Goal: Task Accomplishment & Management: Complete application form

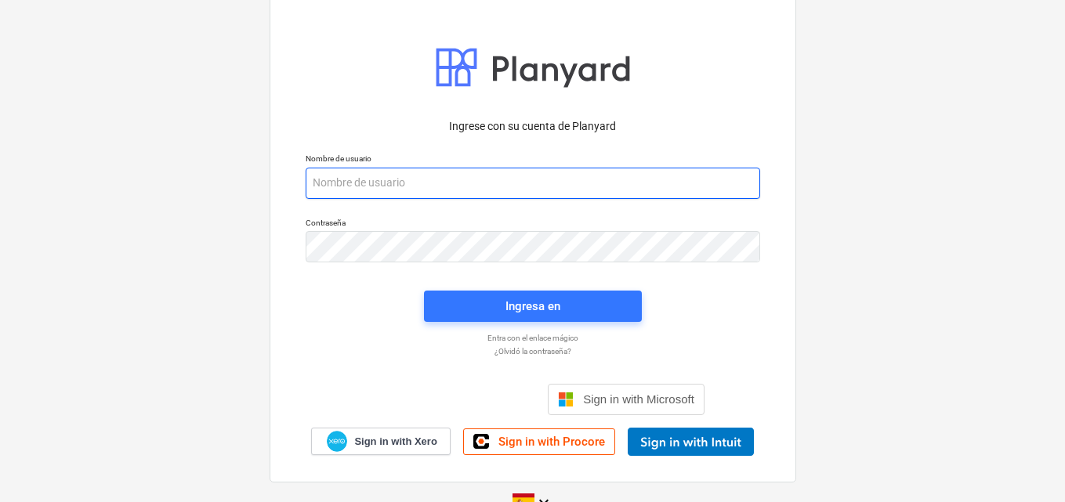
click at [339, 191] on input "email" at bounding box center [533, 183] width 455 height 31
paste input "[EMAIL_ADDRESS][DOMAIN_NAME]"
type input "[EMAIL_ADDRESS][DOMAIN_NAME]"
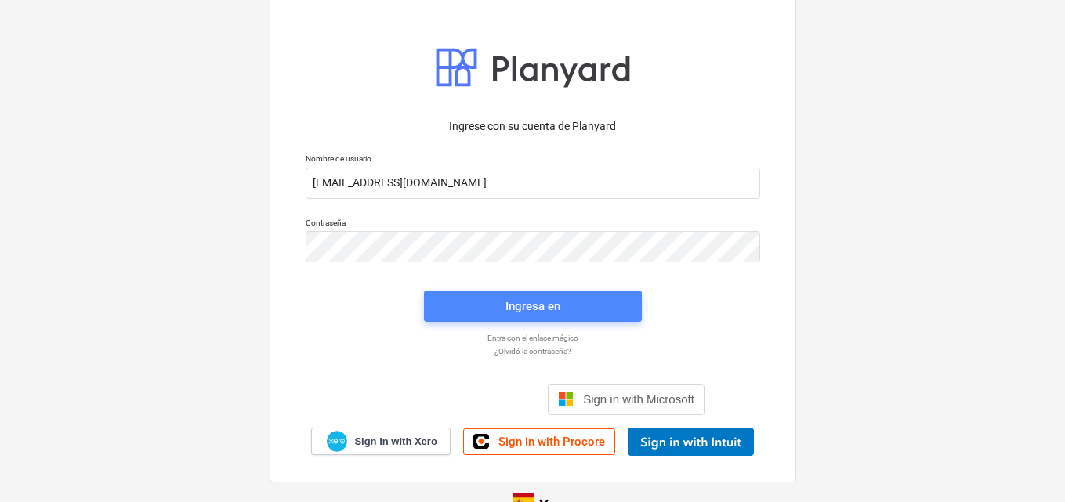
click at [551, 313] on div "Ingresa en" at bounding box center [532, 306] width 55 height 20
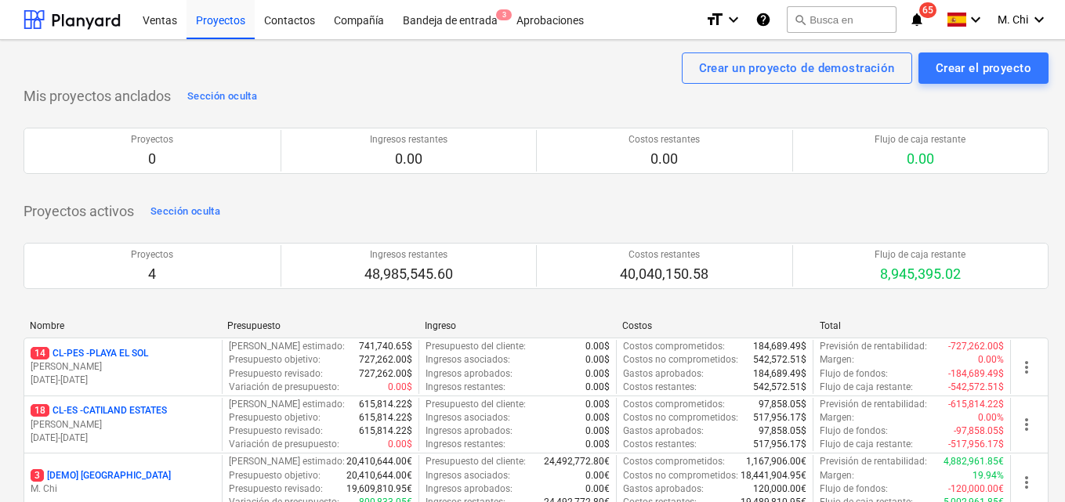
drag, startPoint x: 97, startPoint y: 368, endPoint x: 92, endPoint y: 358, distance: 11.2
click at [92, 358] on div "14 CL-PES - PLAYA EL [PERSON_NAME] [DATE] - [DATE]" at bounding box center [123, 367] width 185 height 40
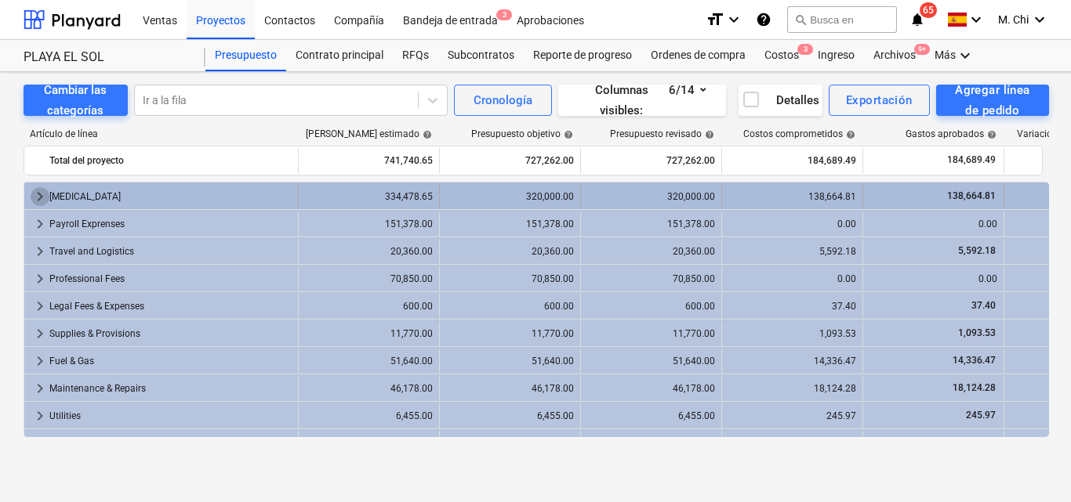
click at [39, 193] on span "keyboard_arrow_right" at bounding box center [40, 196] width 19 height 19
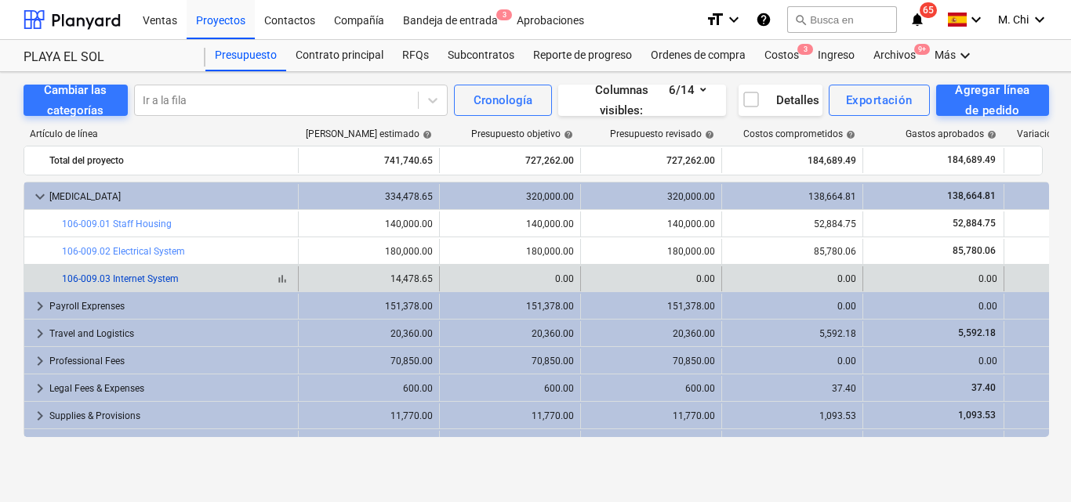
click at [147, 281] on link "106-009.03 Internet System" at bounding box center [120, 279] width 117 height 11
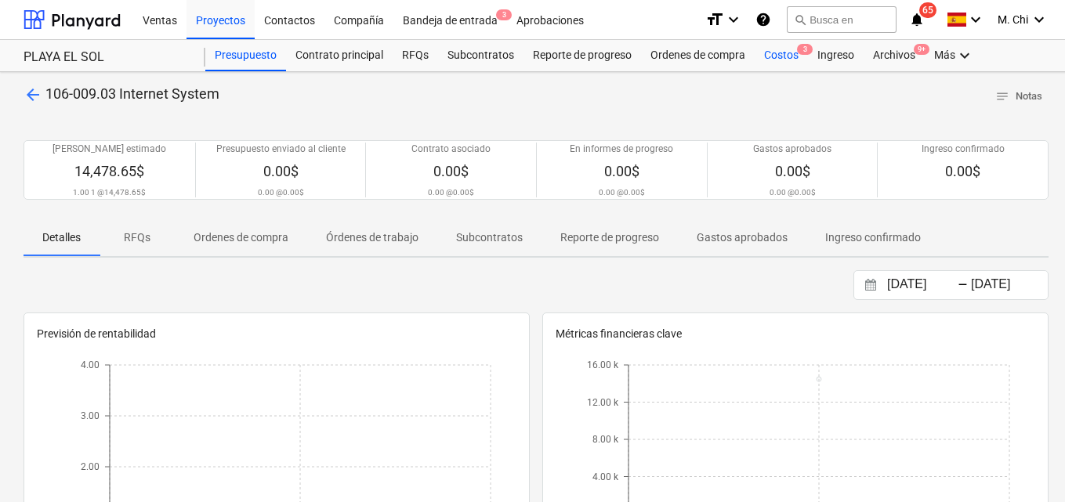
click at [782, 56] on div "Costos 3" at bounding box center [781, 55] width 53 height 31
click at [777, 56] on div "Costos 3" at bounding box center [781, 55] width 53 height 31
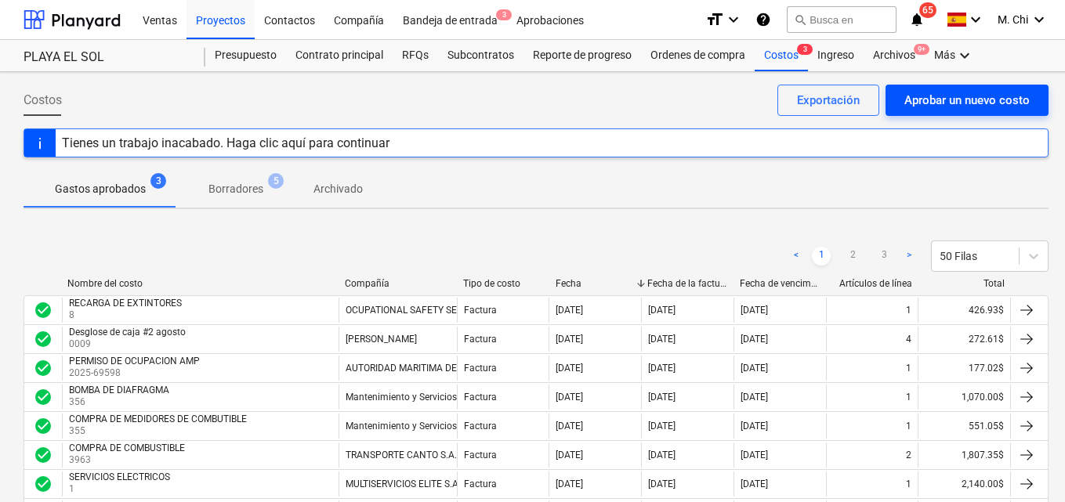
click at [969, 98] on div "Aprobar un nuevo costo" at bounding box center [966, 100] width 125 height 20
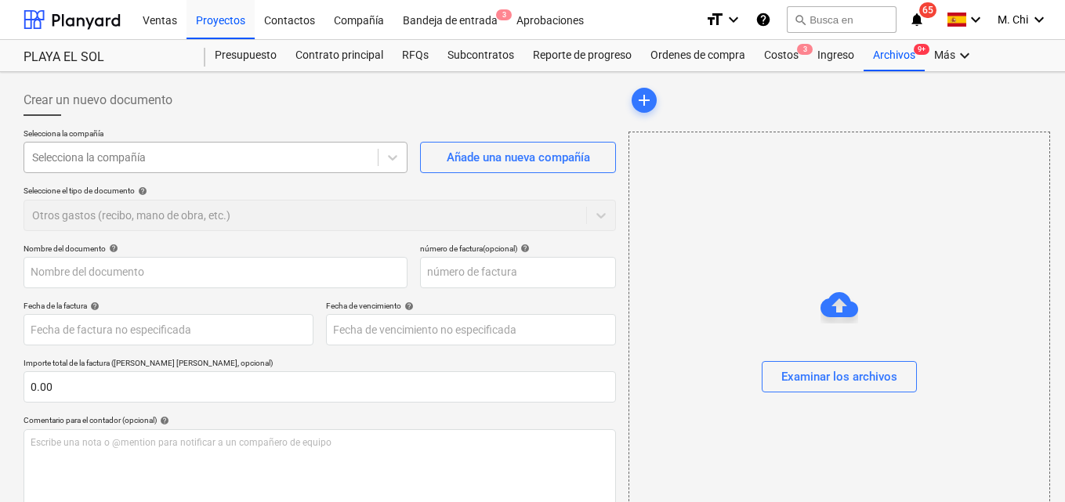
click at [270, 161] on div at bounding box center [201, 158] width 338 height 16
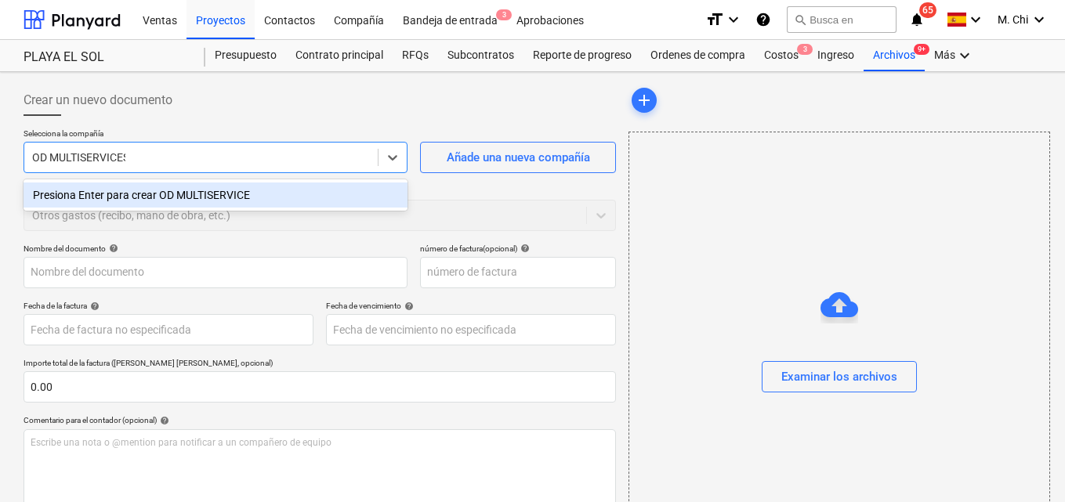
type input "OD MULTISERVICES"
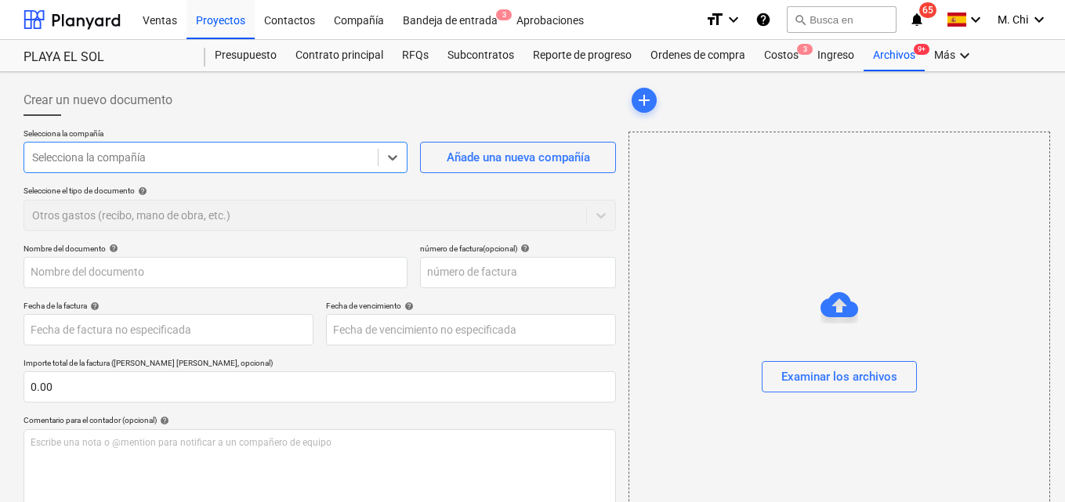
drag, startPoint x: 143, startPoint y: 158, endPoint x: 0, endPoint y: 148, distance: 143.0
click at [0, 149] on div "Crear un nuevo documento Selecciona la compañía Select is focused ,type to refi…" at bounding box center [536, 369] width 1072 height 594
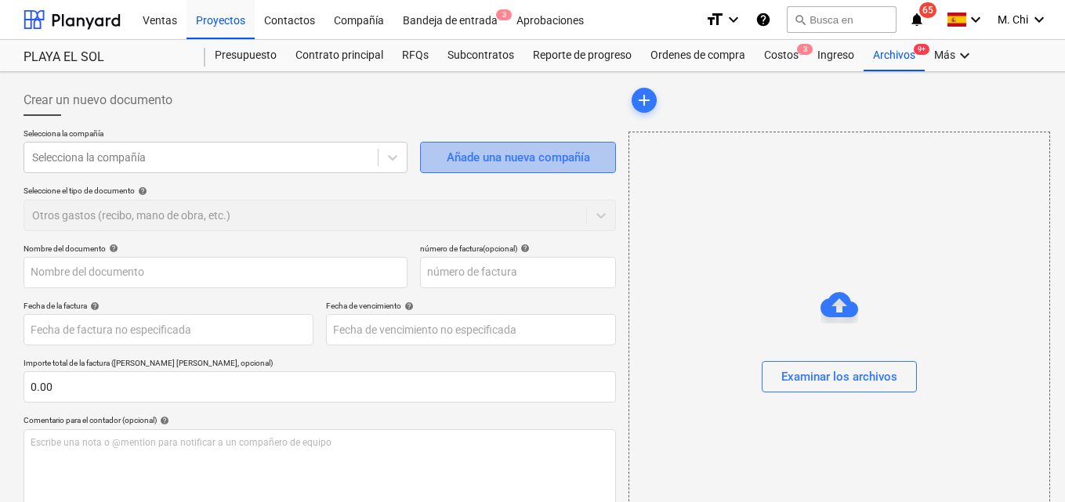
click at [525, 161] on div "Añade una nueva compañía" at bounding box center [518, 157] width 143 height 20
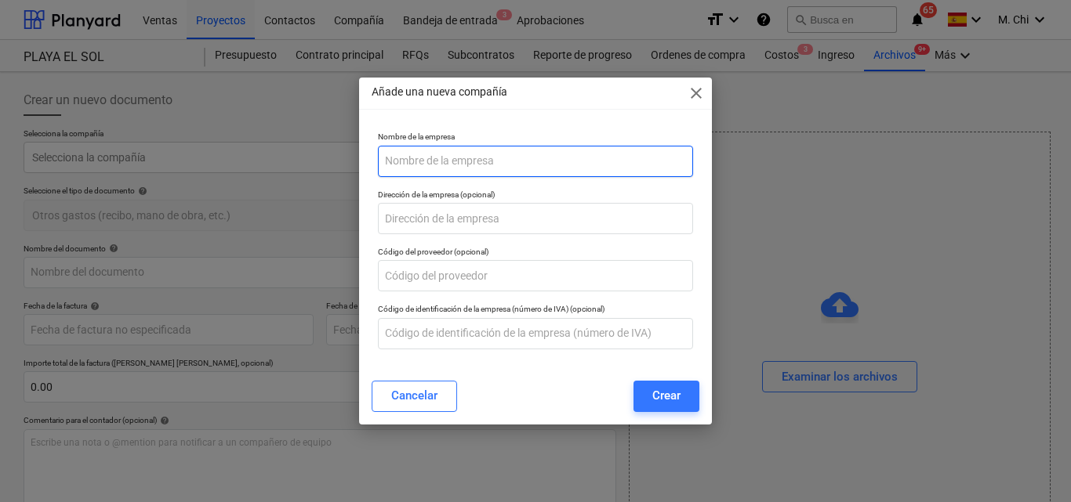
click at [464, 158] on input "text" at bounding box center [535, 161] width 315 height 31
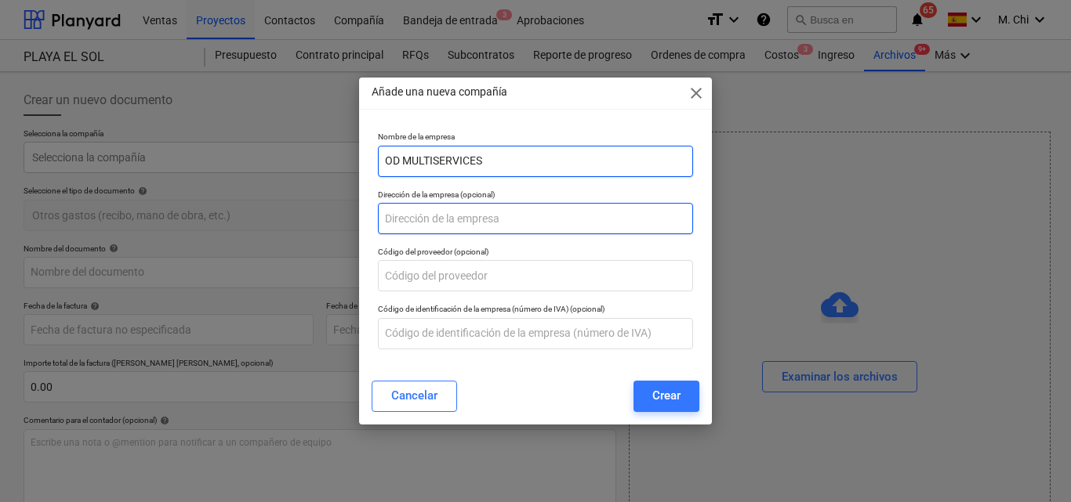
type input "OD MULTISERVICES"
click at [426, 218] on input "text" at bounding box center [535, 218] width 315 height 31
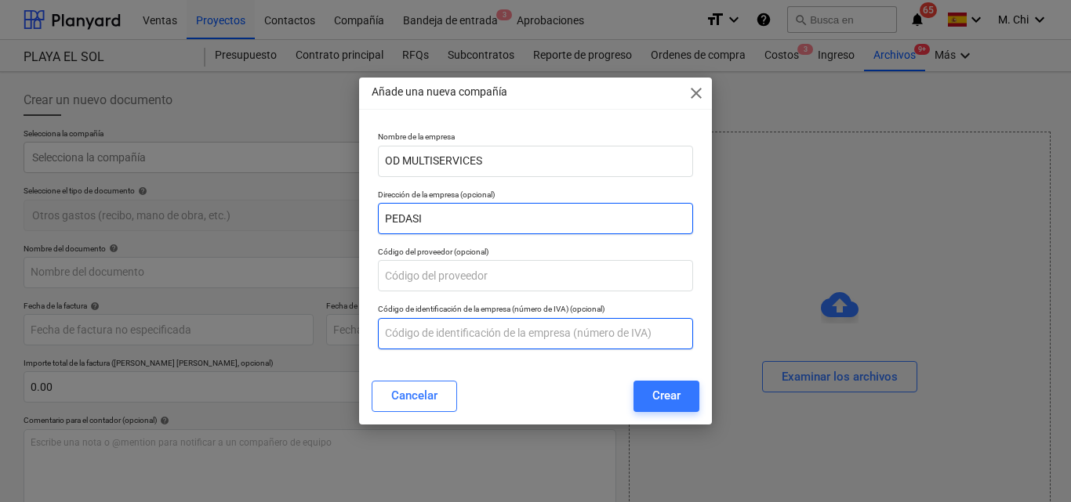
type input "PEDASI"
click at [432, 332] on input "text" at bounding box center [535, 333] width 315 height 31
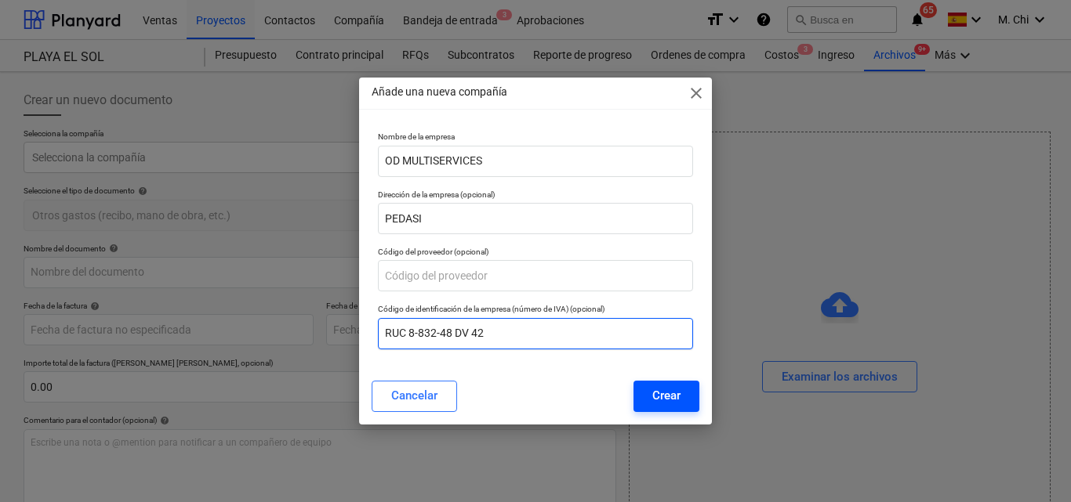
type input "RUC 8-832-48 DV 42"
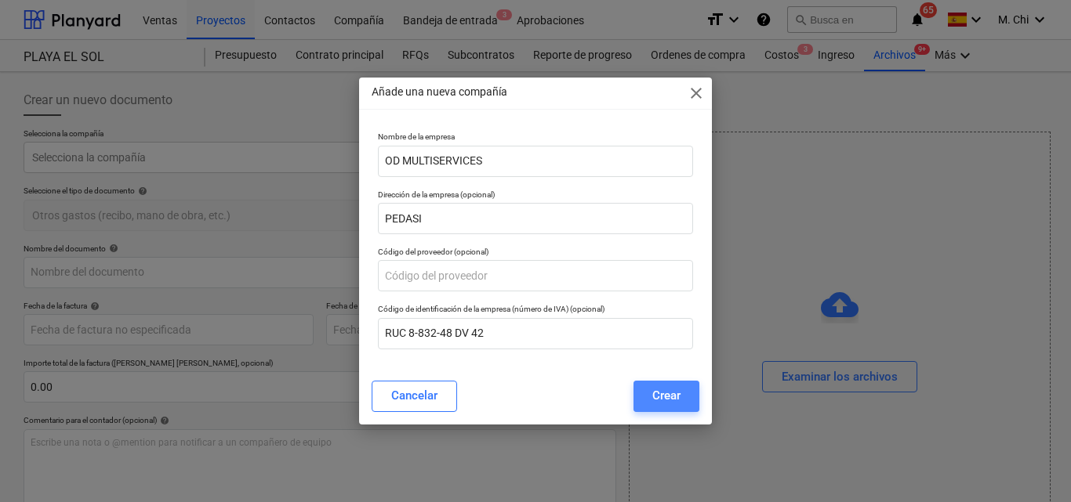
click at [672, 397] on div "Crear" at bounding box center [666, 396] width 28 height 20
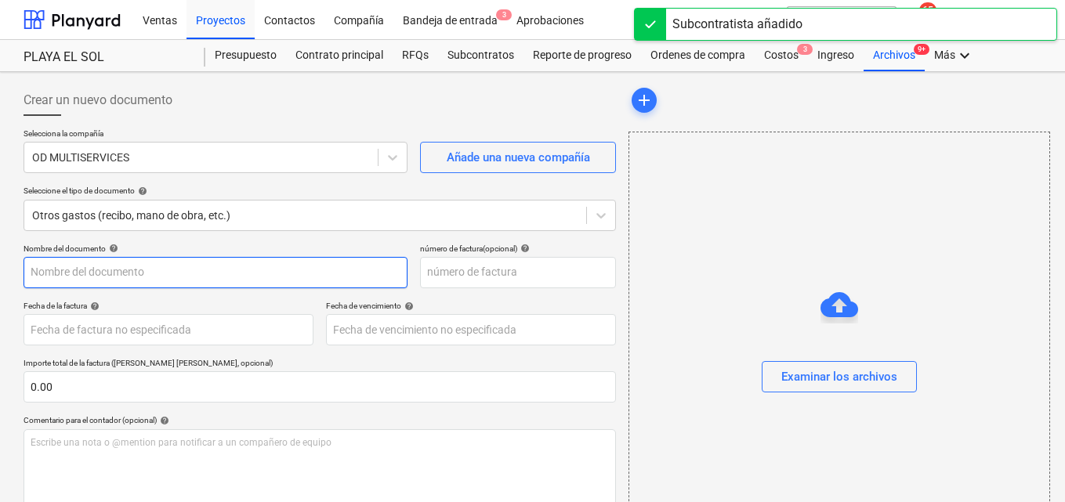
click at [116, 277] on input "text" at bounding box center [216, 272] width 384 height 31
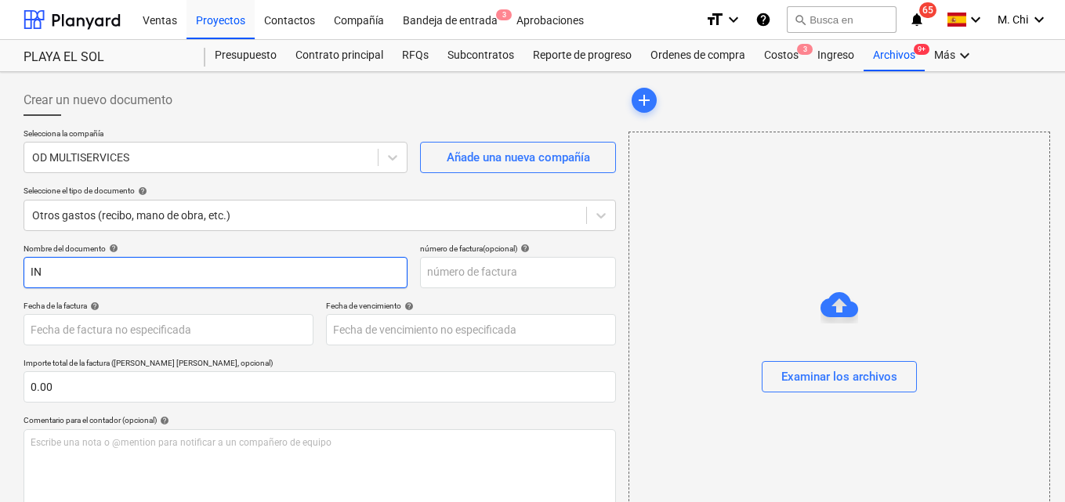
type input "I"
click at [113, 274] on input "SERVICIO DE INSNTALACION DE INTERNET" at bounding box center [216, 272] width 384 height 31
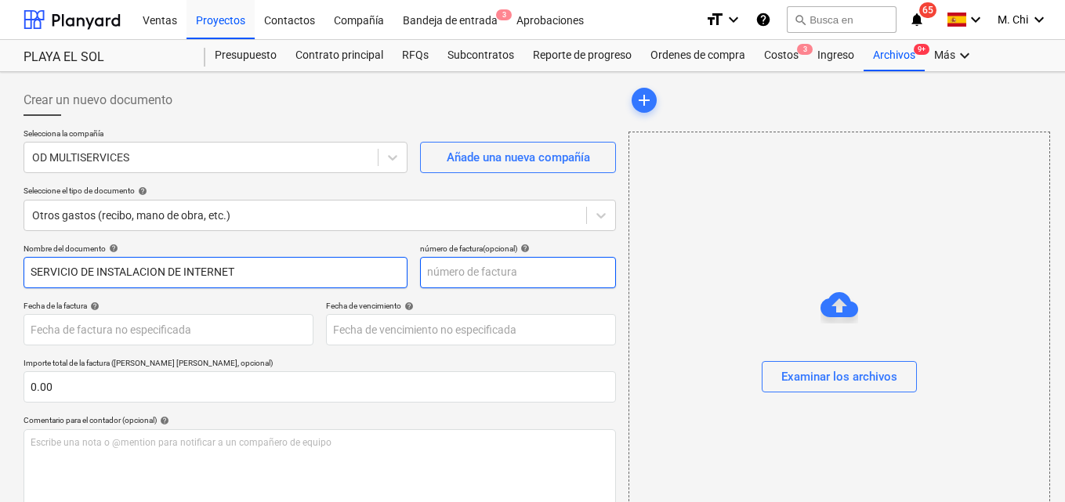
type input "SERVICIO DE INSTALACION DE INTERNET"
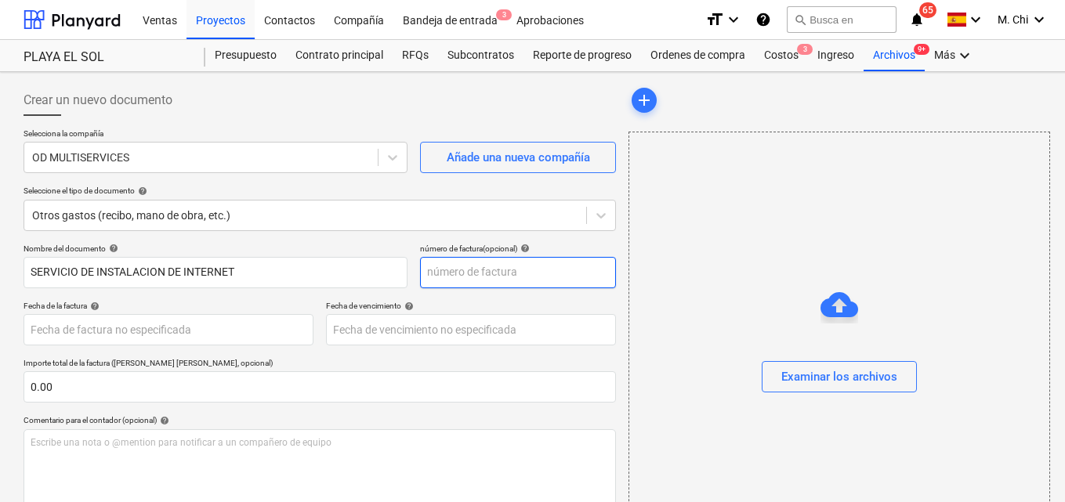
click at [448, 276] on input "text" at bounding box center [518, 272] width 196 height 31
type input "1"
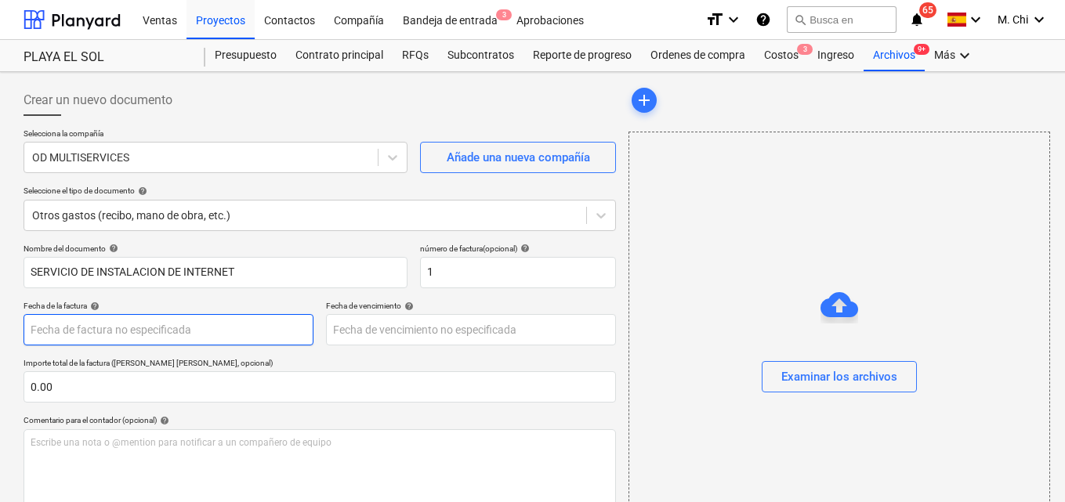
click at [113, 328] on body "Ventas Proyectos Contactos Compañía Bandeja de entrada 3 Aprobaciones format_si…" at bounding box center [532, 251] width 1065 height 502
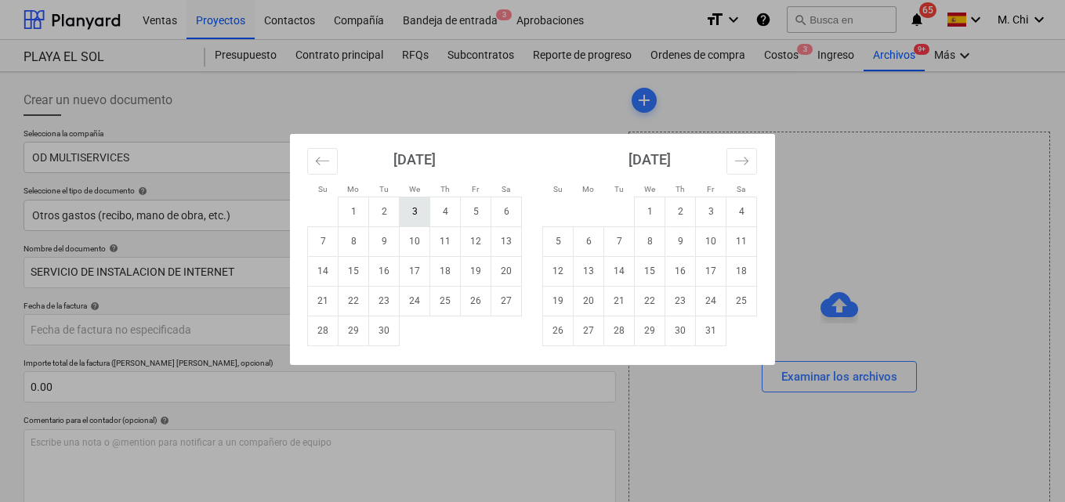
click at [419, 210] on td "3" at bounding box center [415, 212] width 31 height 30
type input "[DATE]"
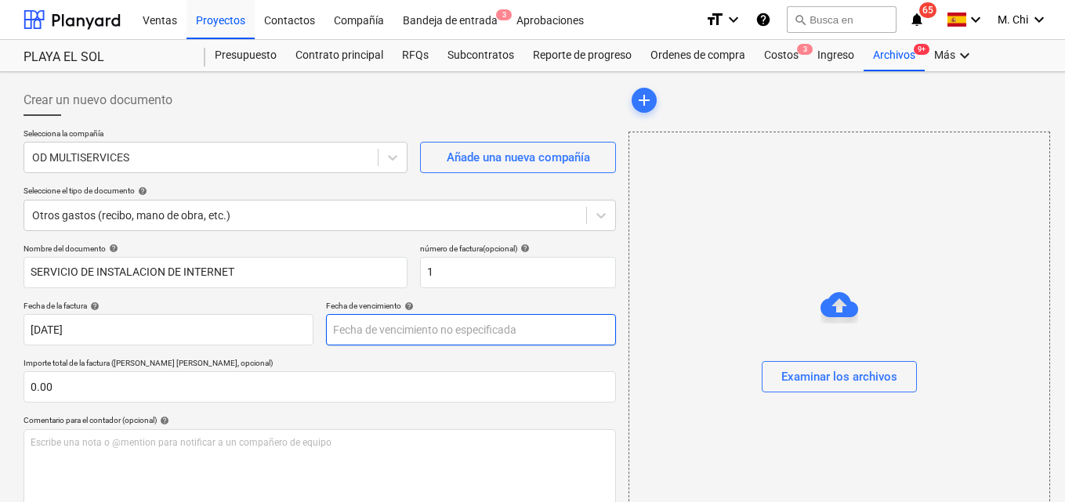
click at [384, 335] on body "Ventas Proyectos Contactos Compañía Bandeja de entrada 3 Aprobaciones format_si…" at bounding box center [532, 251] width 1065 height 502
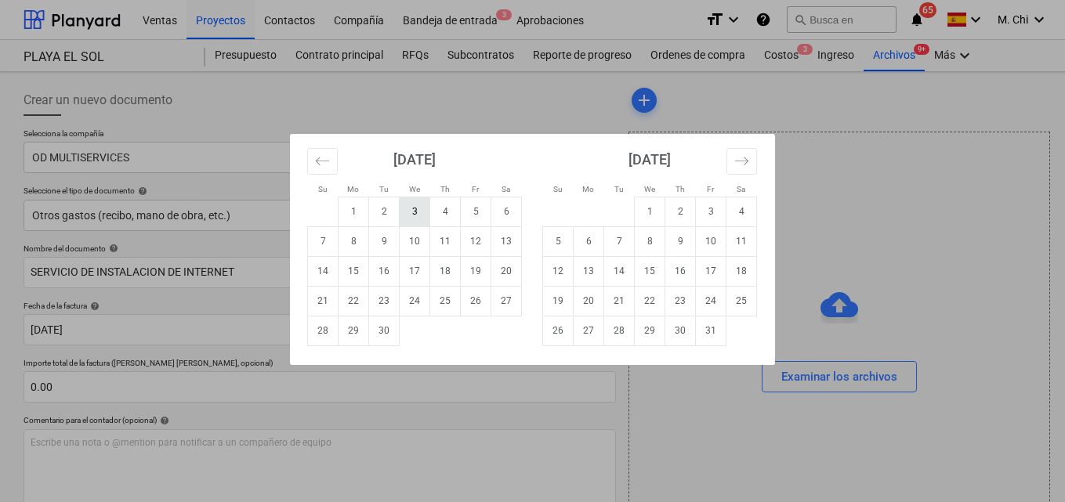
click at [415, 216] on td "3" at bounding box center [415, 212] width 31 height 30
type input "[DATE]"
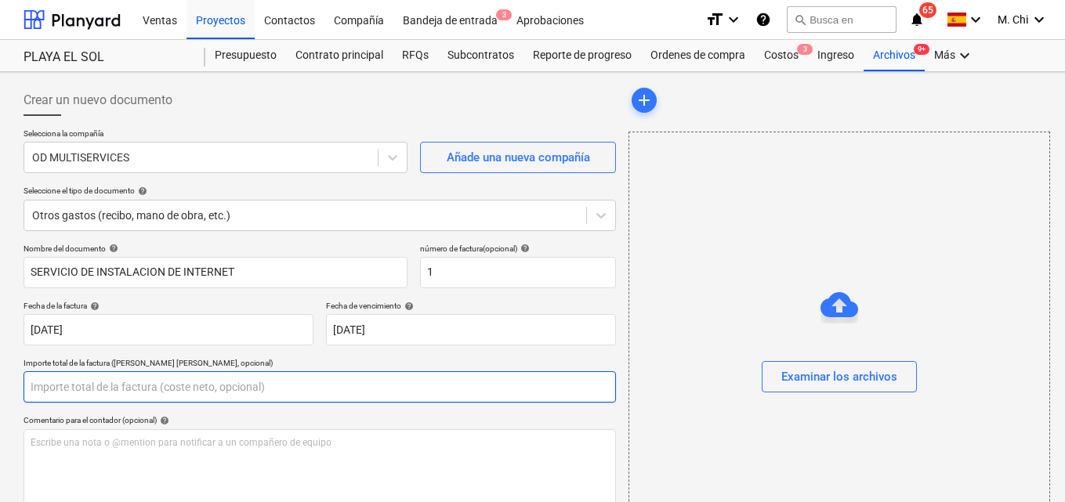
click at [64, 389] on input "text" at bounding box center [320, 386] width 592 height 31
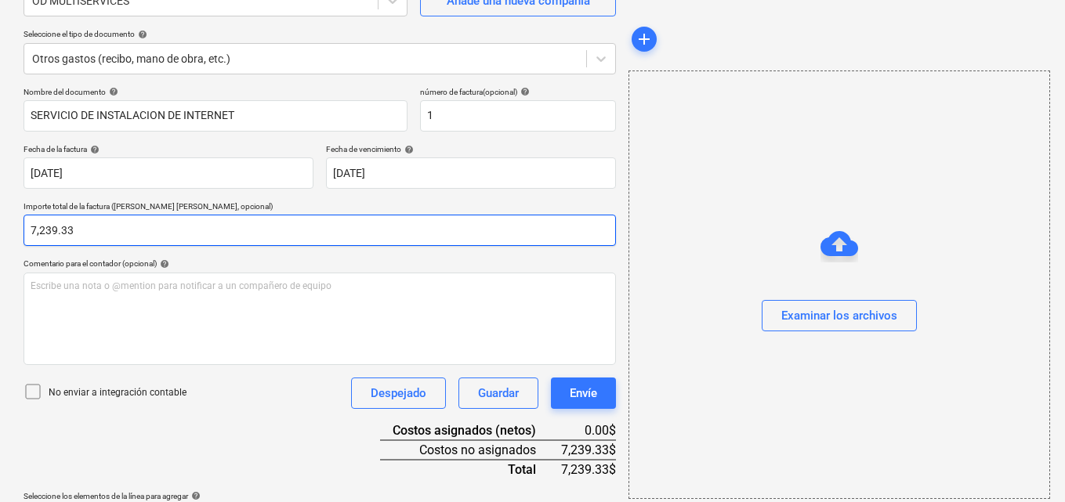
scroll to position [203, 0]
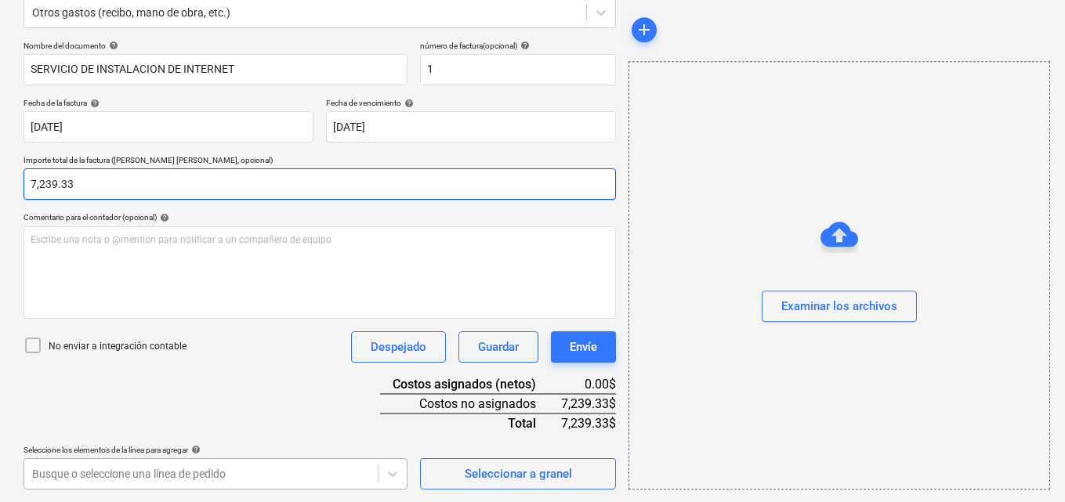
type input "7,239.33"
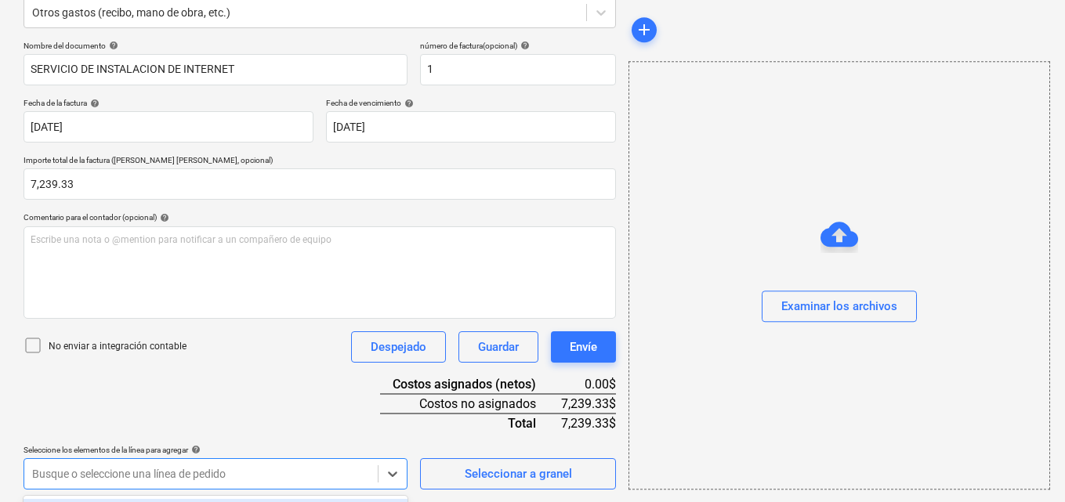
scroll to position [435, 0]
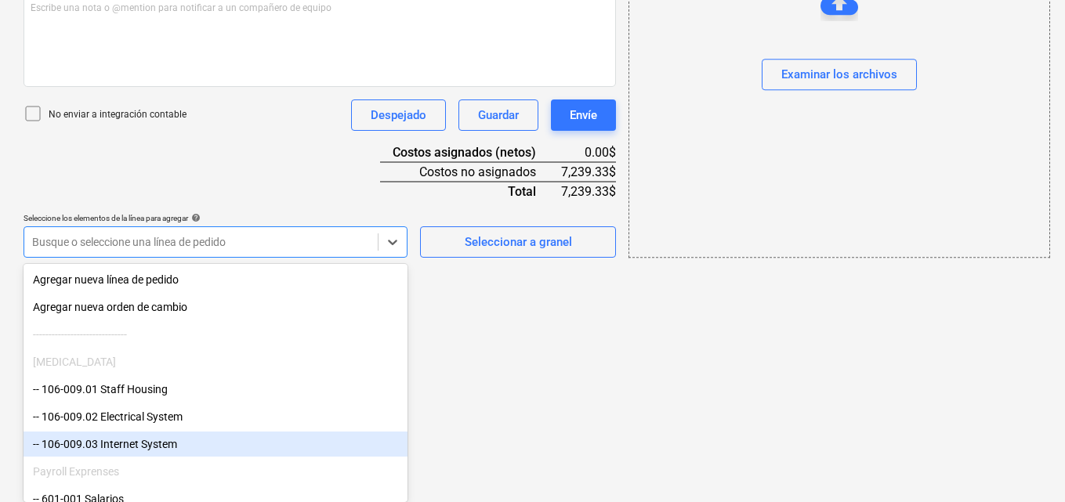
click at [74, 447] on div "-- 106-009.03 Internet System" at bounding box center [216, 444] width 384 height 25
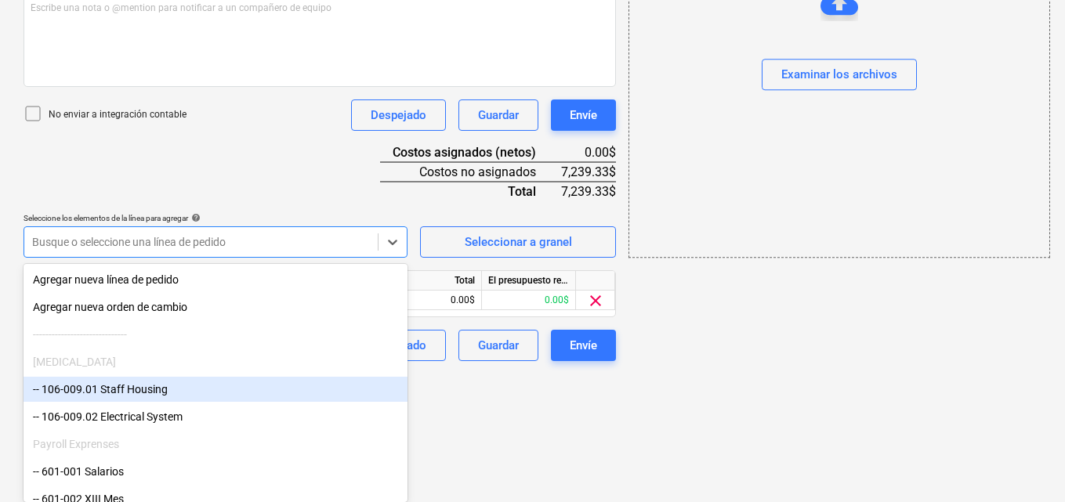
scroll to position [306, 0]
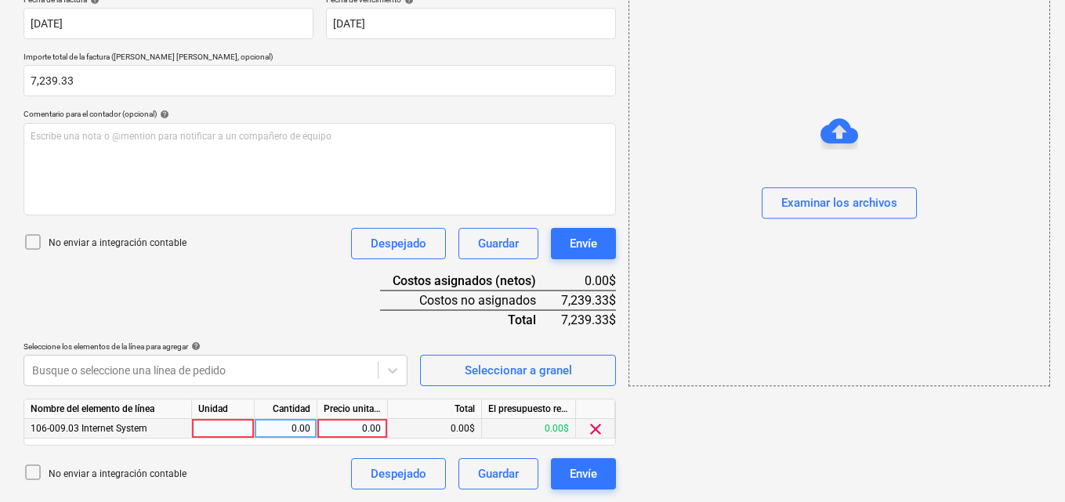
click at [237, 421] on div at bounding box center [223, 429] width 63 height 20
type input "1"
click at [300, 426] on div "0.00" at bounding box center [285, 429] width 49 height 20
click at [354, 440] on div "Nombre del elemento de línea Unidad Cantidad Precio unitario Total El presupues…" at bounding box center [320, 422] width 592 height 47
click at [346, 427] on div "0.00" at bounding box center [352, 429] width 57 height 20
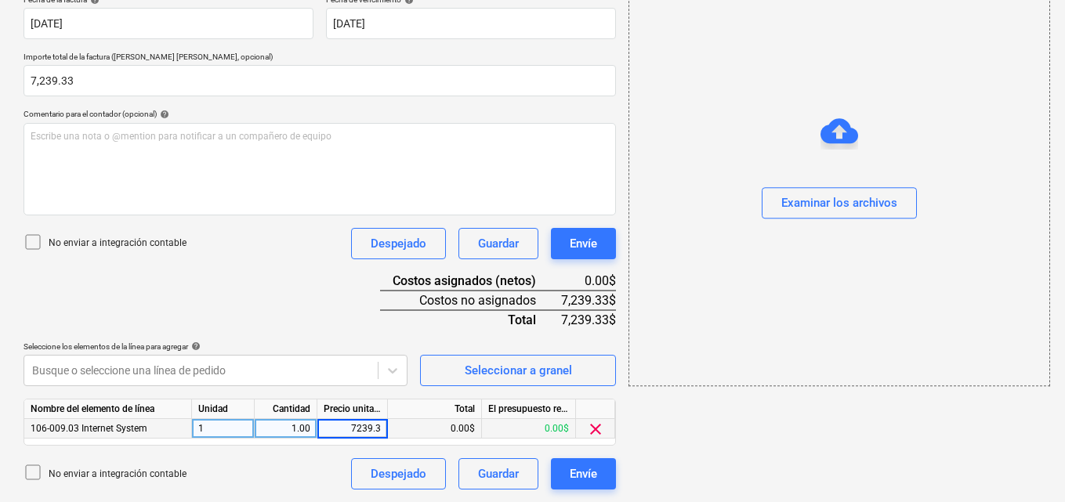
type input "7239.33"
click at [728, 465] on div "add Examinar los archivos" at bounding box center [838, 134] width 433 height 724
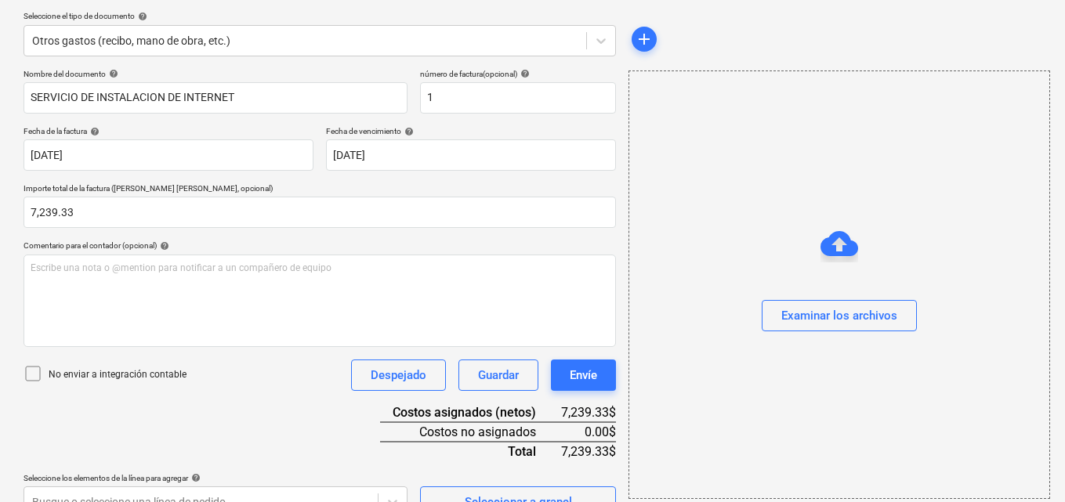
scroll to position [150, 0]
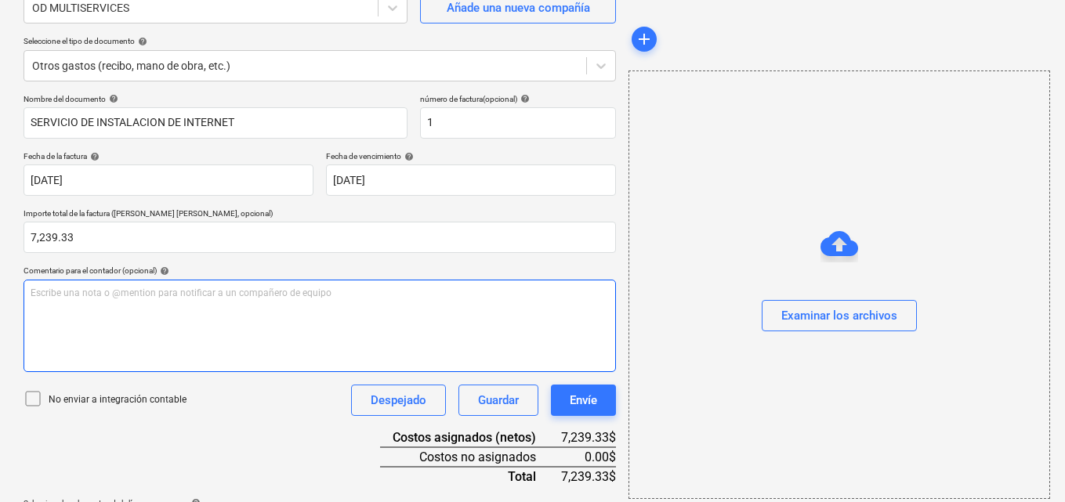
click at [102, 302] on div "Escribe una nota o @mention para notificar a un compañero de equipo ﻿" at bounding box center [320, 326] width 592 height 92
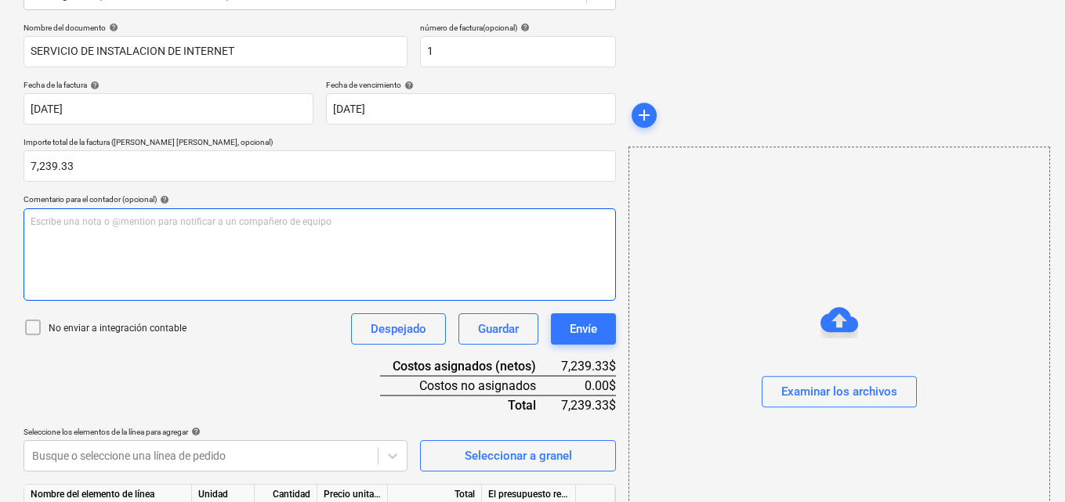
scroll to position [306, 0]
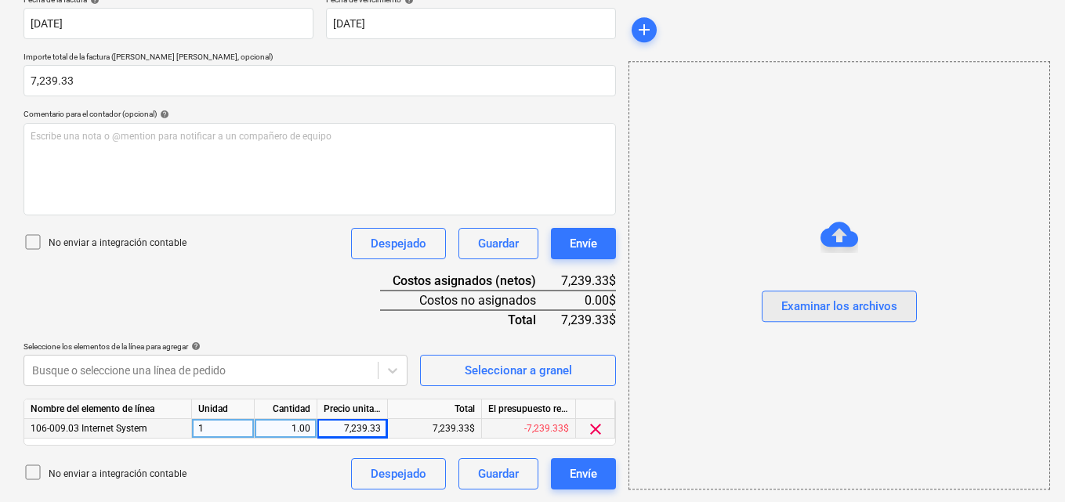
click at [846, 297] on div "Examinar los archivos" at bounding box center [839, 307] width 116 height 20
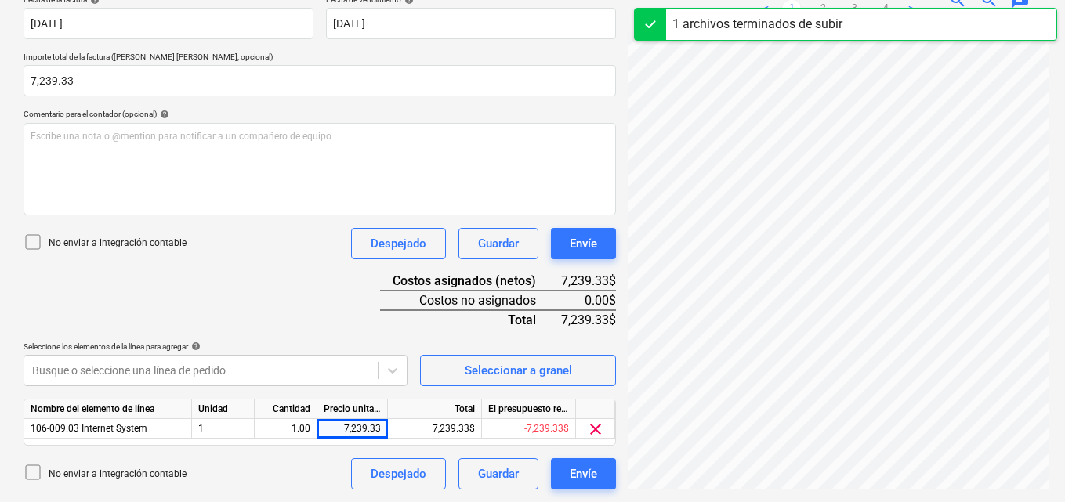
scroll to position [213, 0]
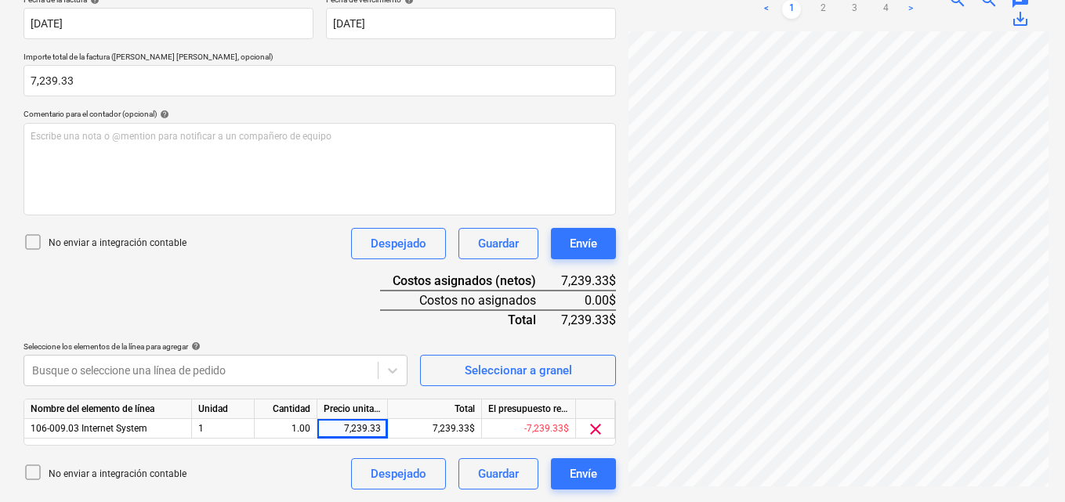
click at [765, 488] on div "OD MULTISERVIC...pdf clear add sort OCR todavía está en progreso. Por favor, es…" at bounding box center [838, 134] width 433 height 724
click at [765, 488] on div "OD MULTISERVIC...pdf clear add sort < 1 2 3 4 > zoom_in zoom_out chat 0 save_alt" at bounding box center [838, 134] width 433 height 724
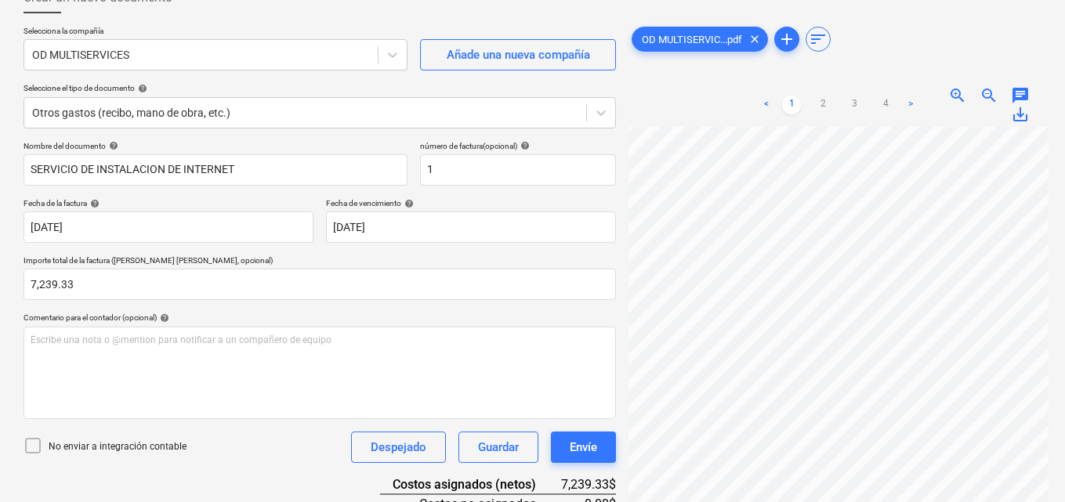
scroll to position [71, 0]
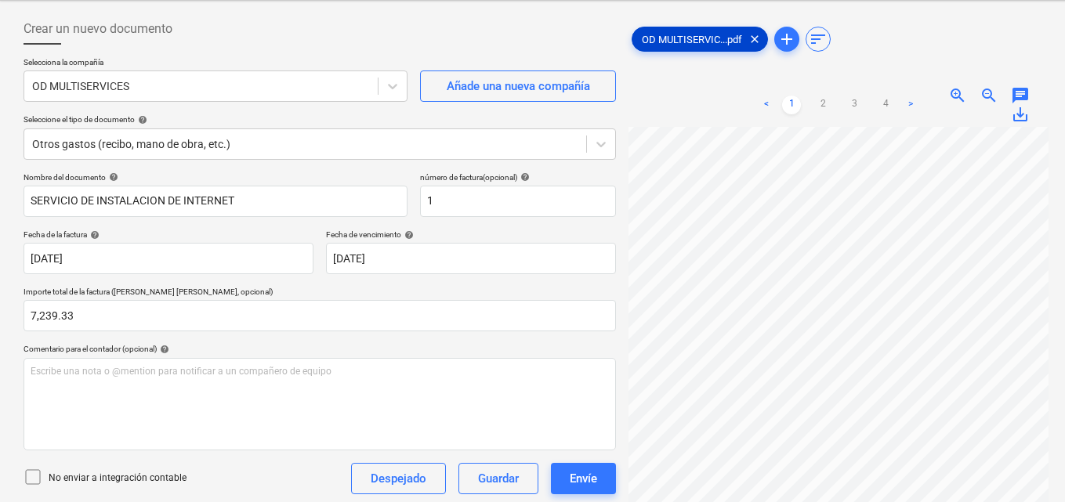
click at [755, 41] on span "clear" at bounding box center [754, 39] width 19 height 19
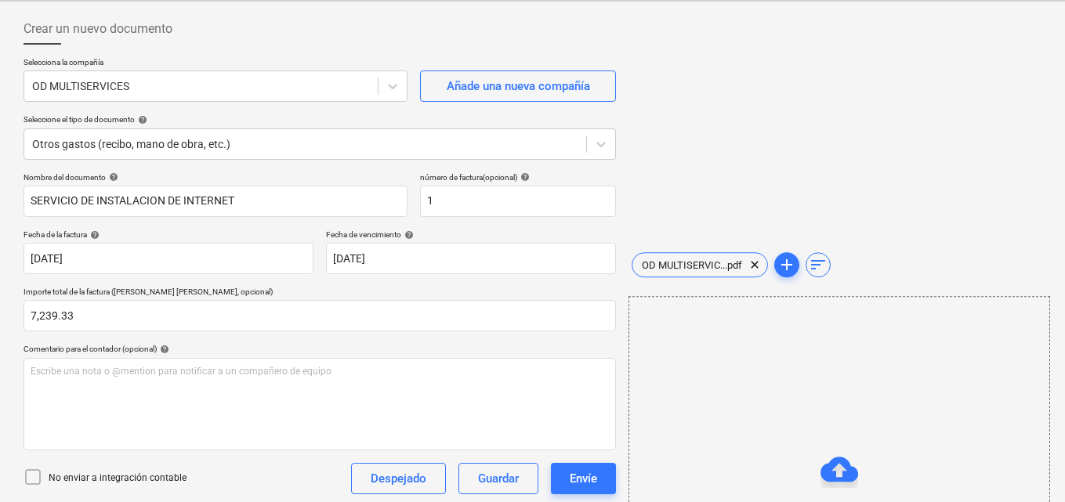
scroll to position [306, 0]
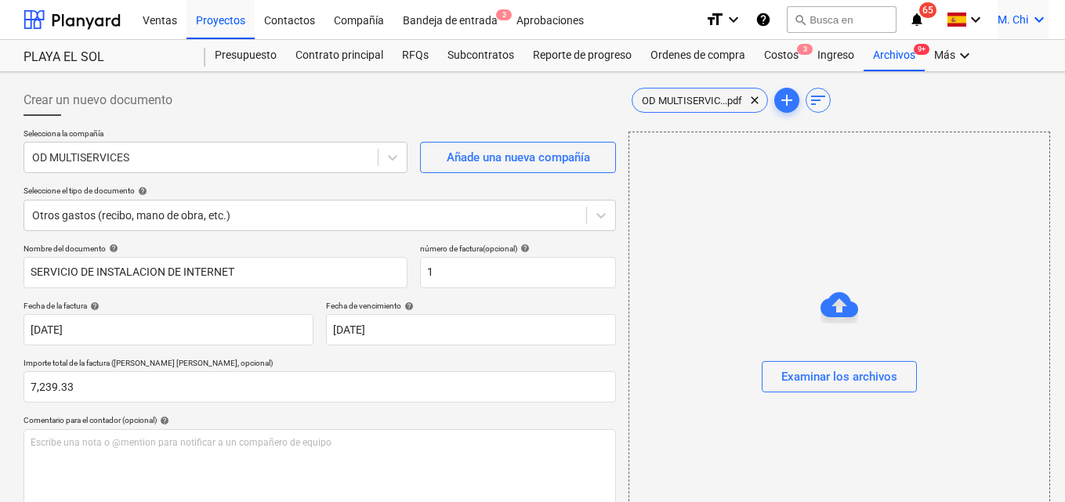
click at [1040, 24] on icon "keyboard_arrow_down" at bounding box center [1039, 19] width 19 height 19
click at [991, 84] on div "Desconecta." at bounding box center [1002, 86] width 94 height 25
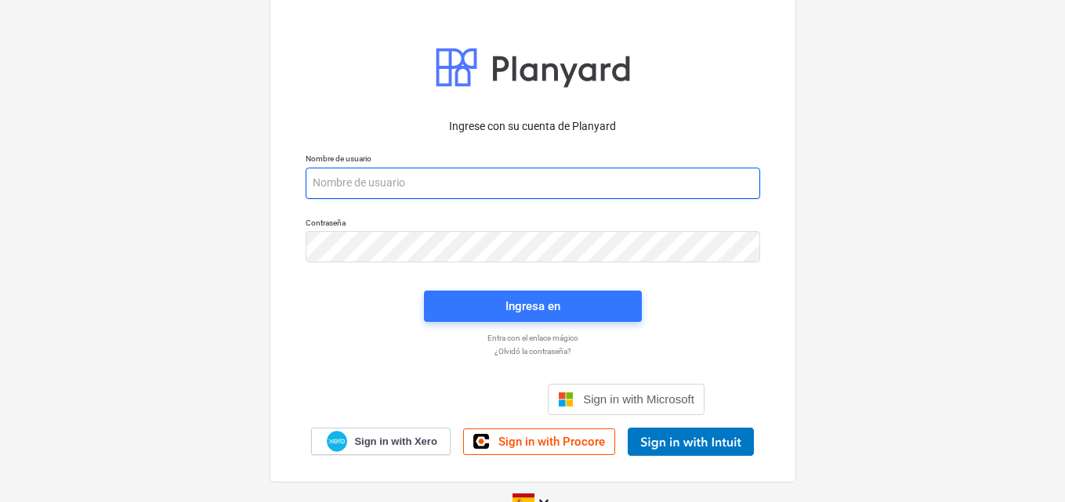
click at [385, 187] on input "email" at bounding box center [533, 183] width 455 height 31
click at [343, 183] on input "email" at bounding box center [533, 183] width 455 height 31
paste input "[EMAIL_ADDRESS][DOMAIN_NAME]"
type input "[EMAIL_ADDRESS][DOMAIN_NAME]"
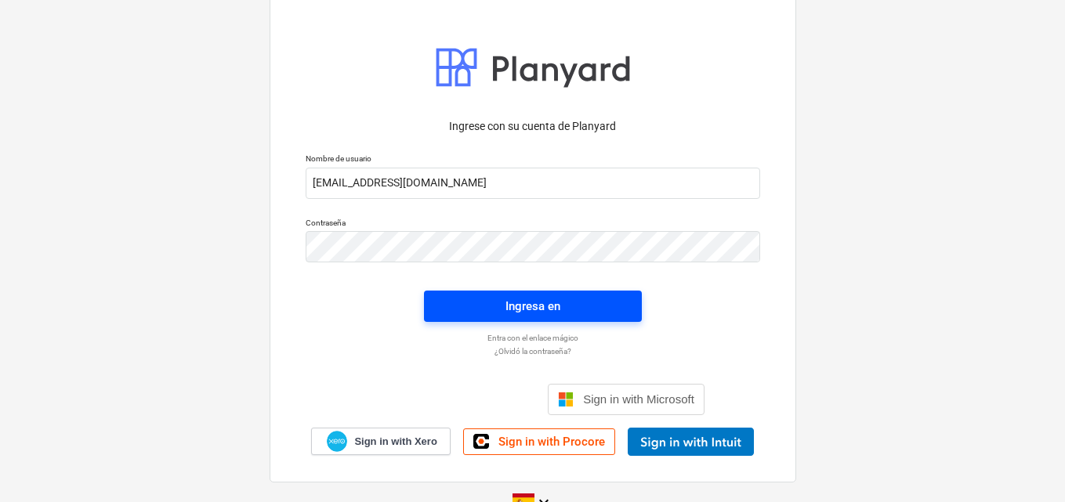
click at [518, 313] on div "Ingresa en" at bounding box center [532, 306] width 55 height 20
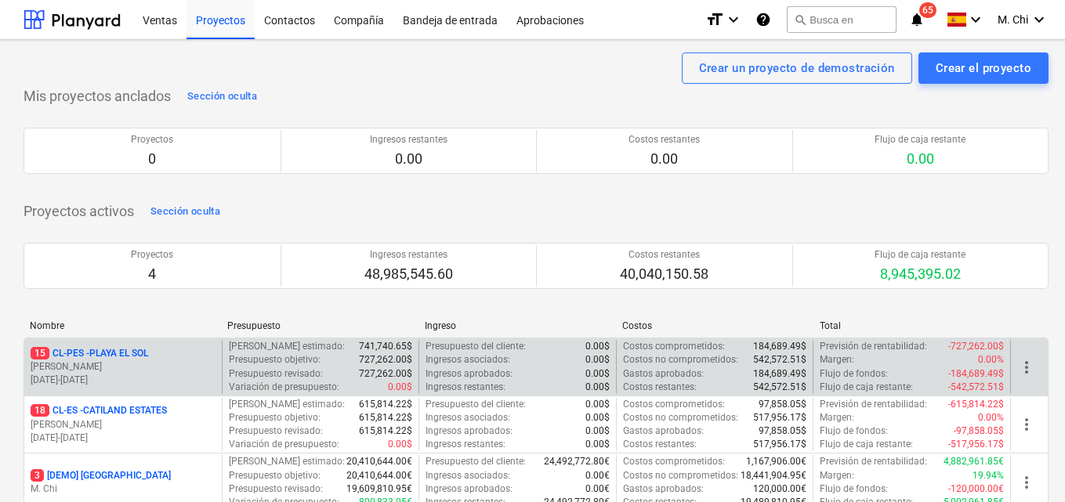
click at [87, 360] on p "[PERSON_NAME]" at bounding box center [123, 366] width 185 height 13
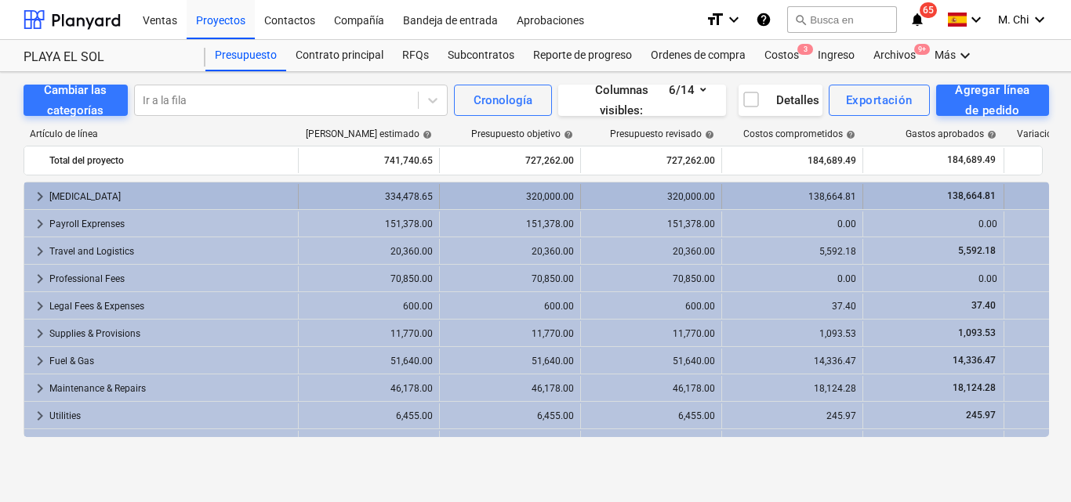
click at [38, 191] on span "keyboard_arrow_right" at bounding box center [40, 196] width 19 height 19
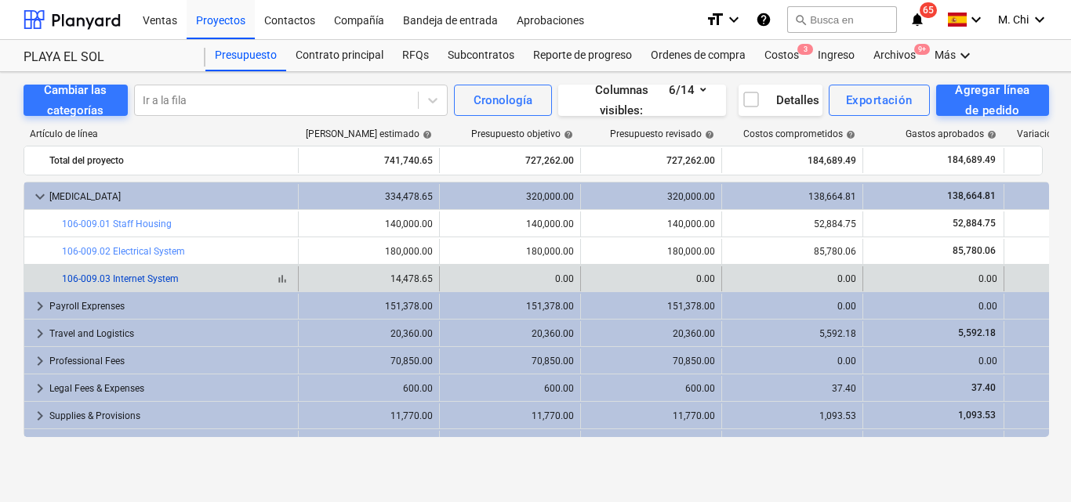
click at [154, 277] on link "106-009.03 Internet System" at bounding box center [120, 279] width 117 height 11
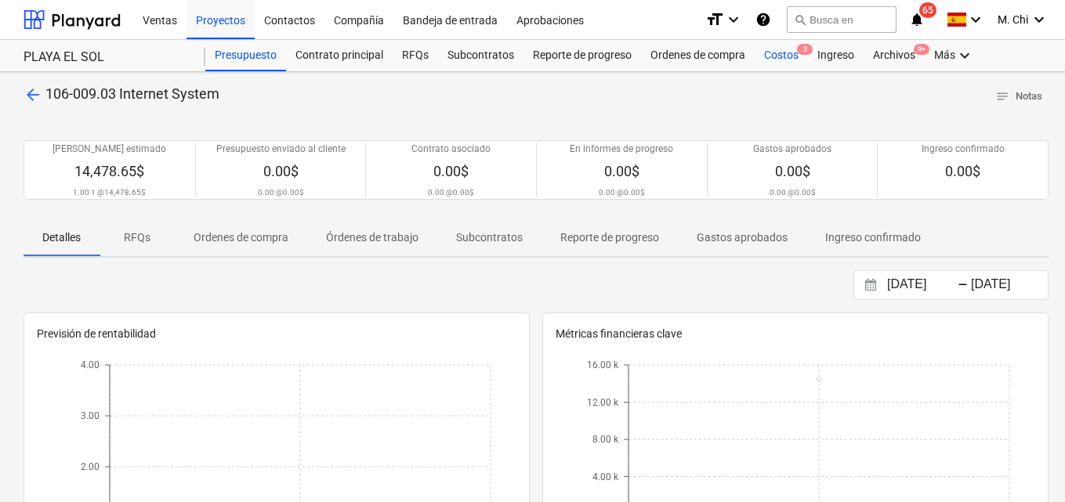
click at [782, 52] on div "Costos 3" at bounding box center [781, 55] width 53 height 31
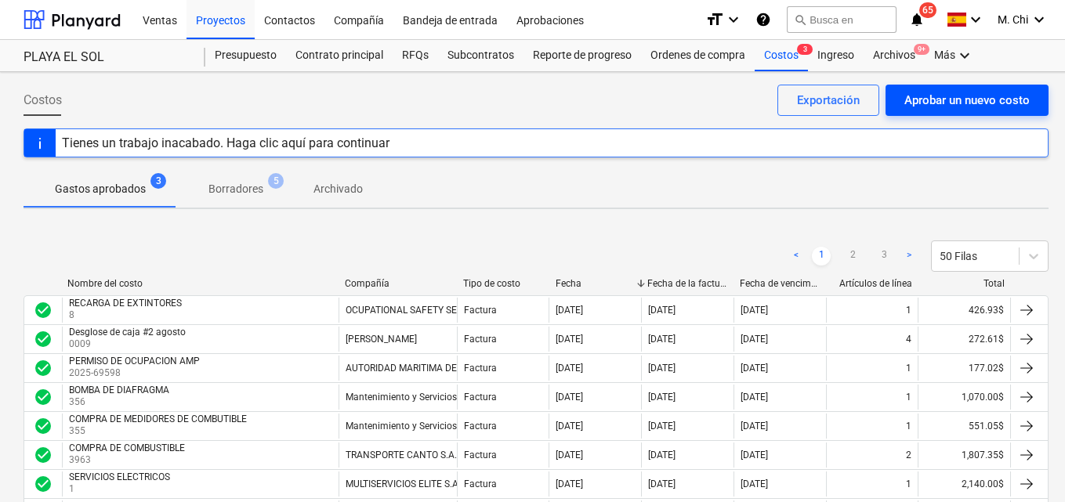
click at [950, 98] on div "Aprobar un nuevo costo" at bounding box center [966, 100] width 125 height 20
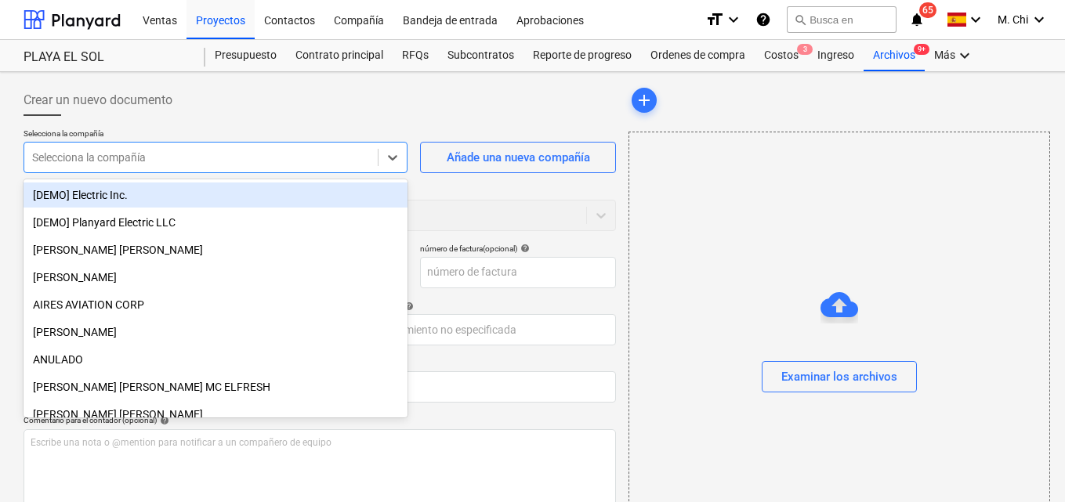
click at [113, 160] on div at bounding box center [201, 158] width 338 height 16
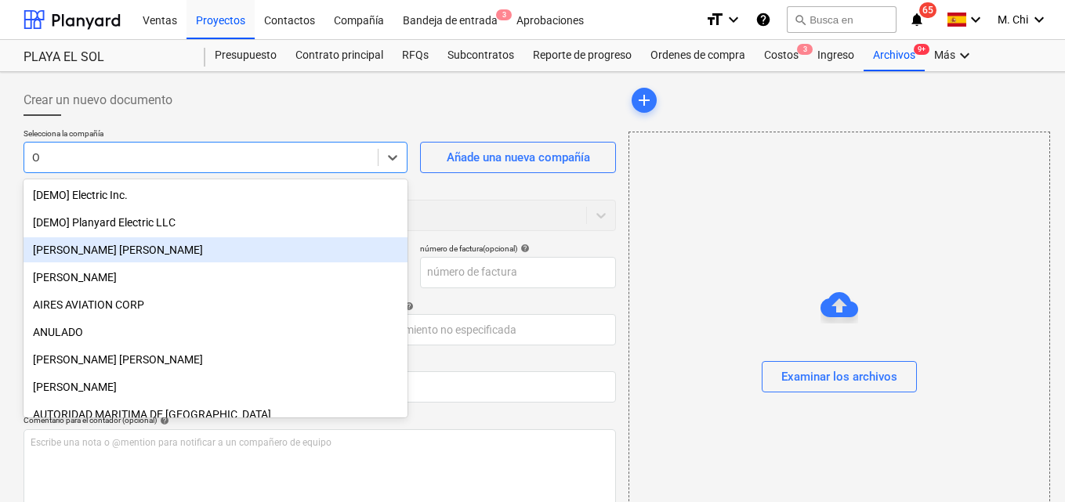
type input "OD"
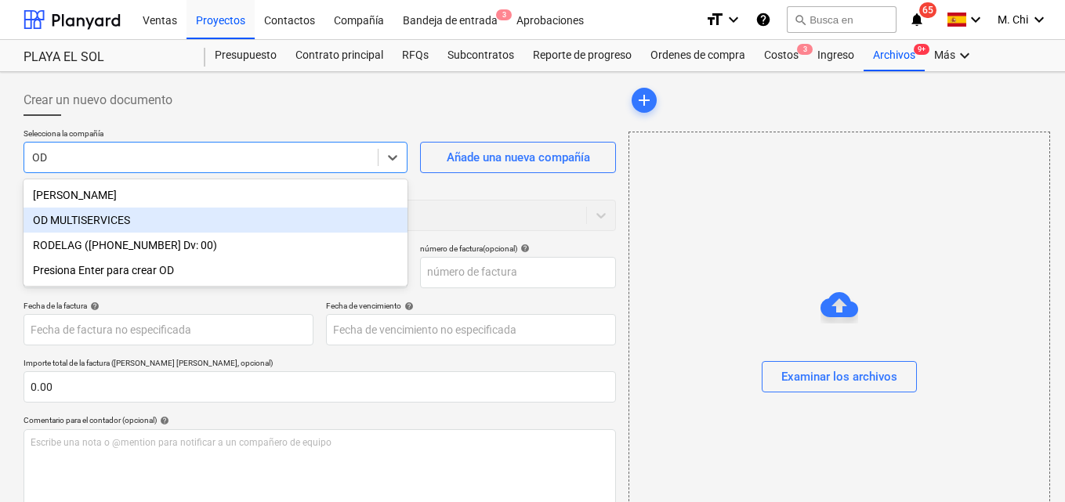
click at [114, 218] on div "OD MULTISERVICES" at bounding box center [216, 220] width 384 height 25
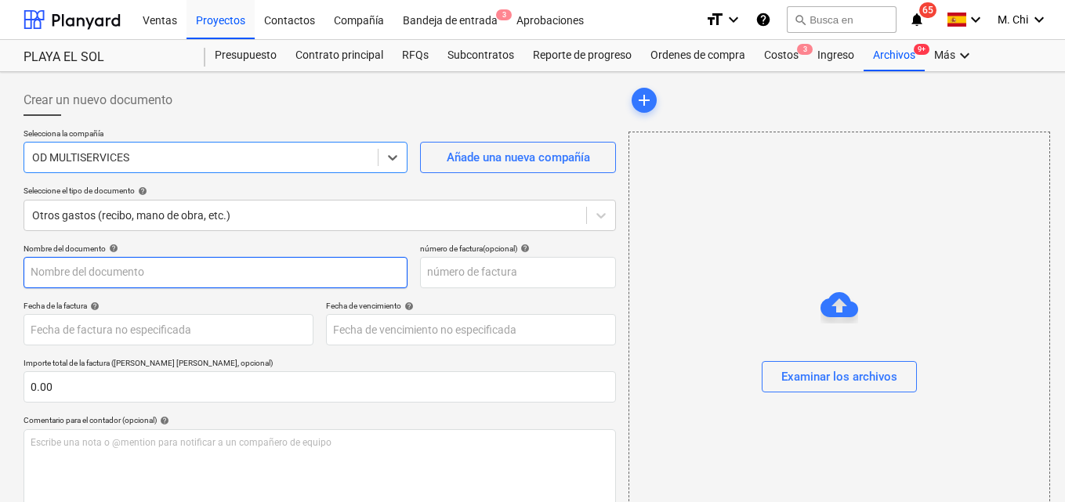
click at [77, 273] on input "text" at bounding box center [216, 272] width 384 height 31
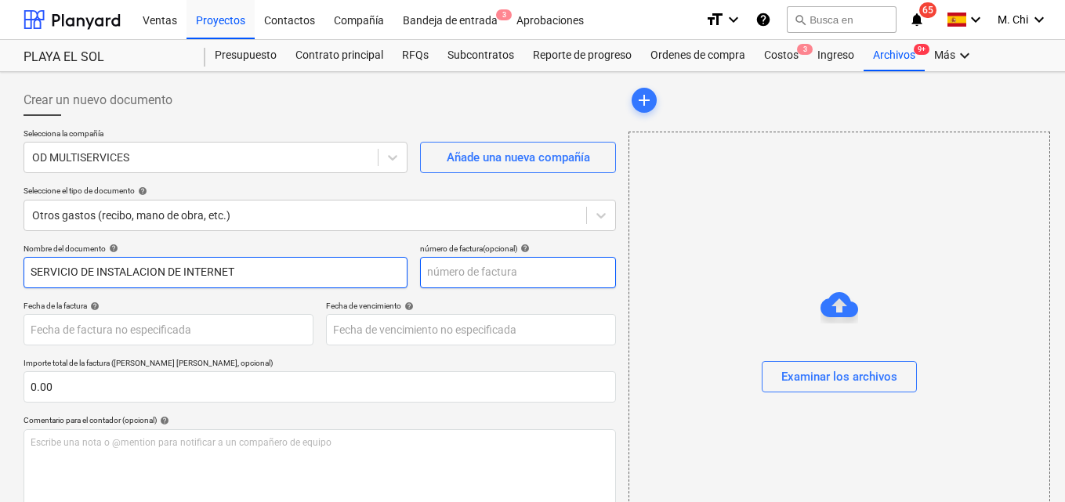
type input "SERVICIO DE INSTALACION DE INTERNET"
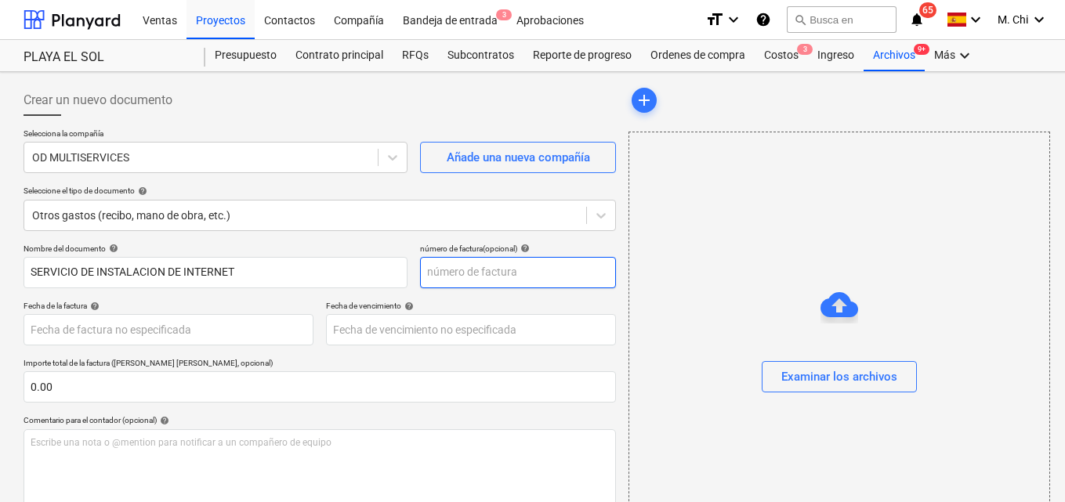
click at [472, 281] on input "text" at bounding box center [518, 272] width 196 height 31
click at [454, 270] on input "text" at bounding box center [518, 272] width 196 height 31
type input "1"
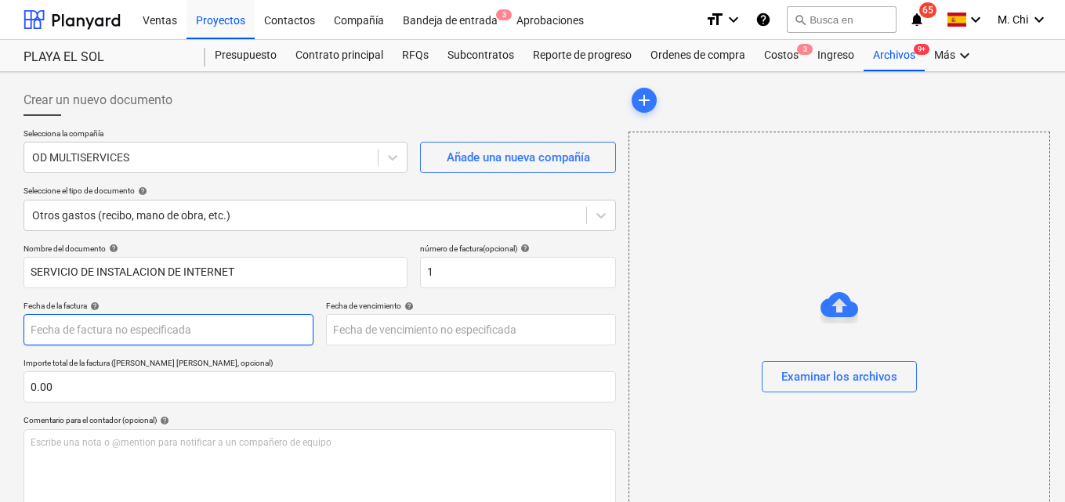
click at [105, 333] on body "Ventas Proyectos Contactos Compañía Bandeja de entrada 3 Aprobaciones format_si…" at bounding box center [532, 251] width 1065 height 502
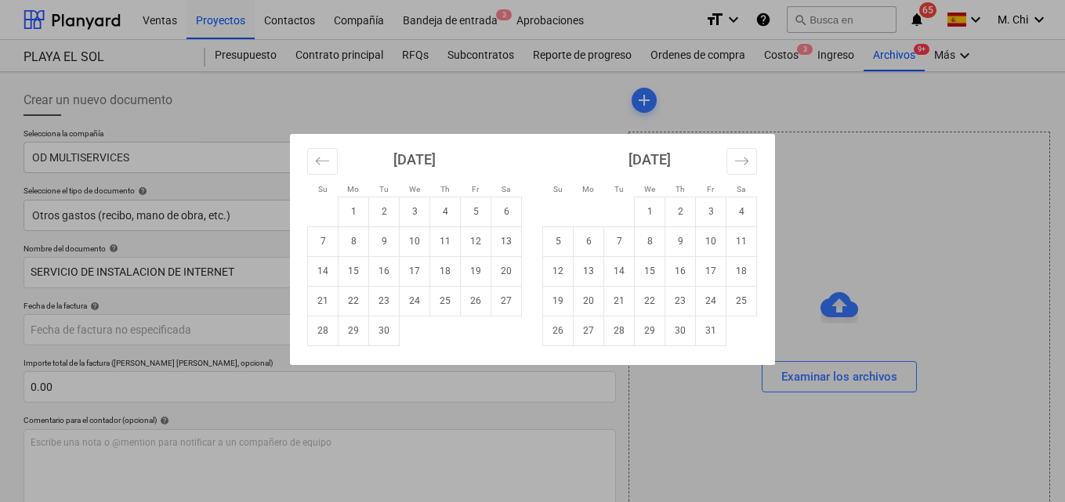
drag, startPoint x: 420, startPoint y: 211, endPoint x: 354, endPoint y: 245, distance: 74.3
click at [424, 212] on td "3" at bounding box center [415, 212] width 31 height 30
type input "[DATE]"
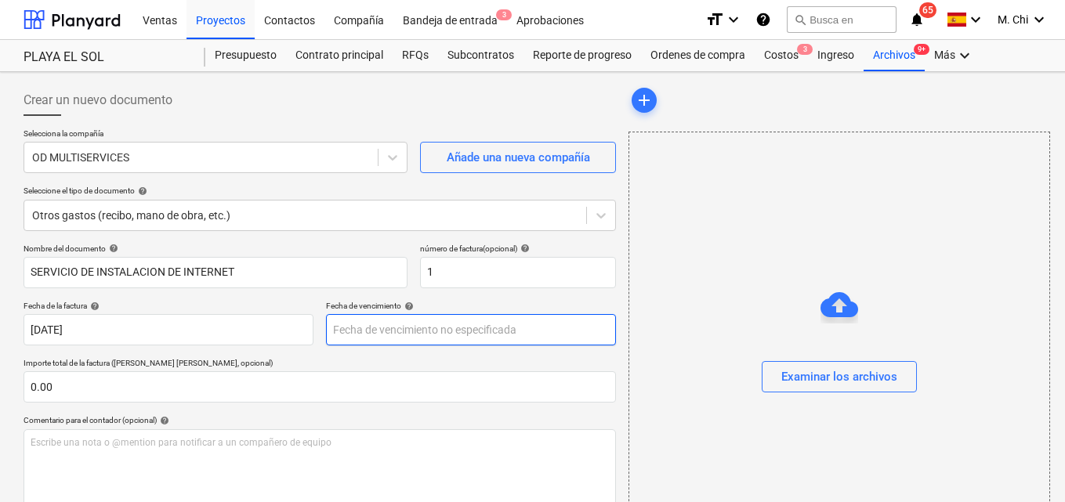
click at [355, 333] on body "Ventas Proyectos Contactos Compañía Bandeja de entrada 3 Aprobaciones format_si…" at bounding box center [532, 251] width 1065 height 502
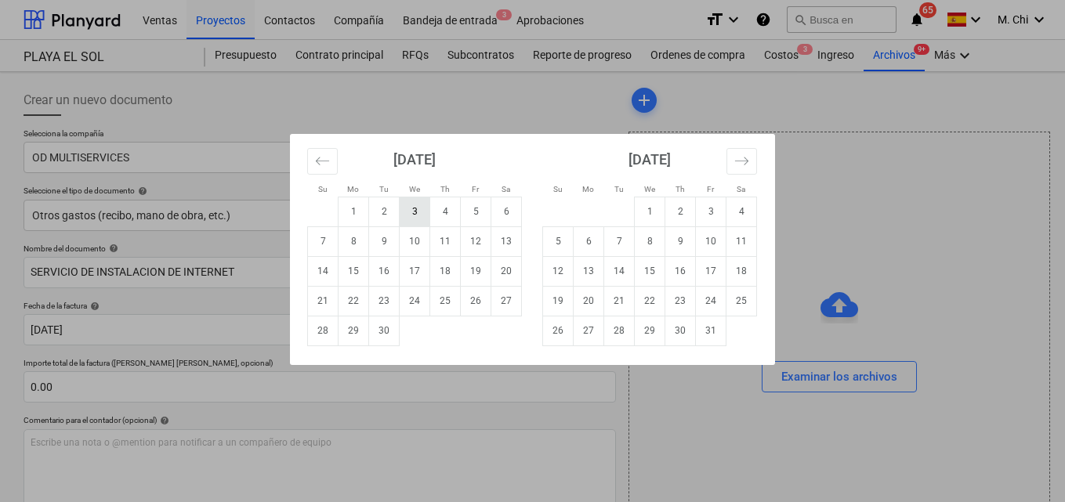
drag, startPoint x: 416, startPoint y: 212, endPoint x: 190, endPoint y: 360, distance: 270.2
click at [418, 212] on td "3" at bounding box center [415, 212] width 31 height 30
type input "[DATE]"
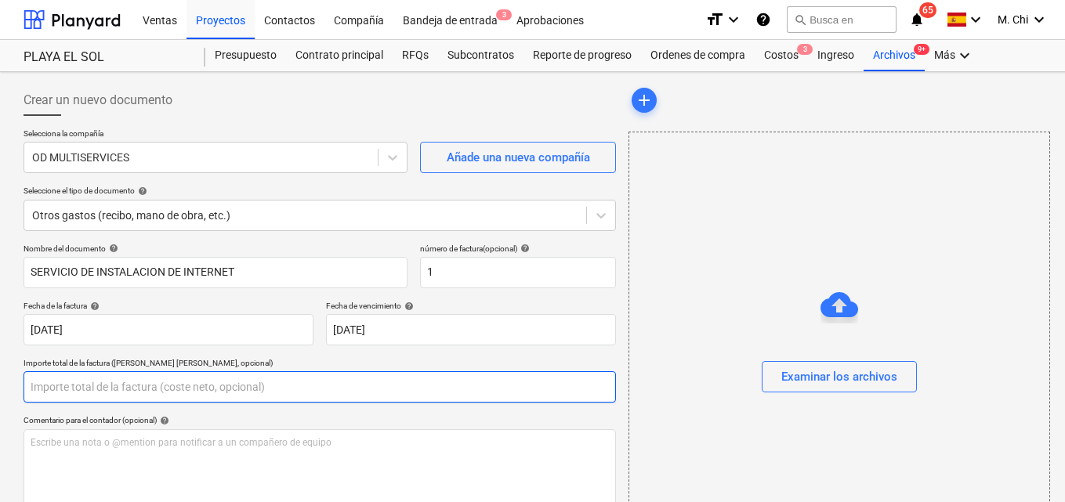
click at [74, 387] on input "text" at bounding box center [320, 386] width 592 height 31
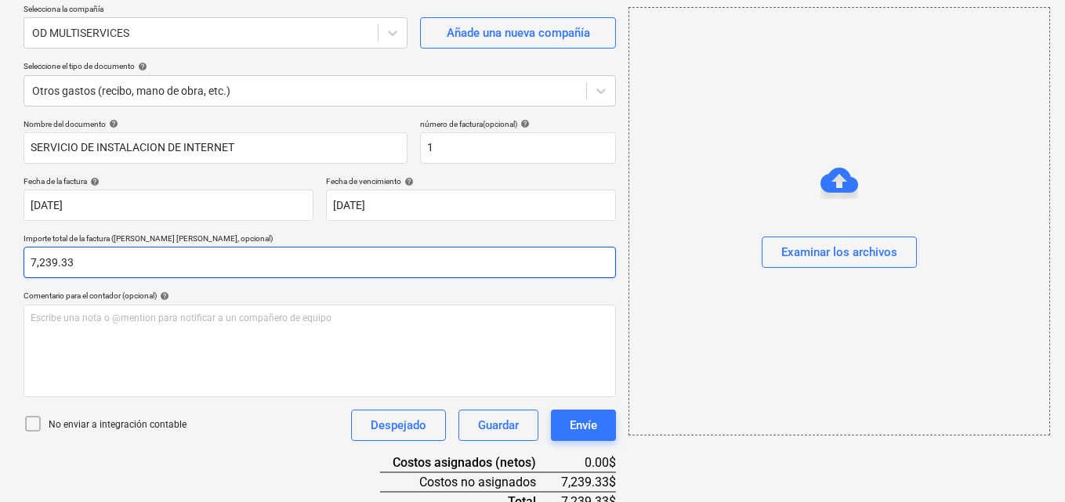
scroll to position [157, 0]
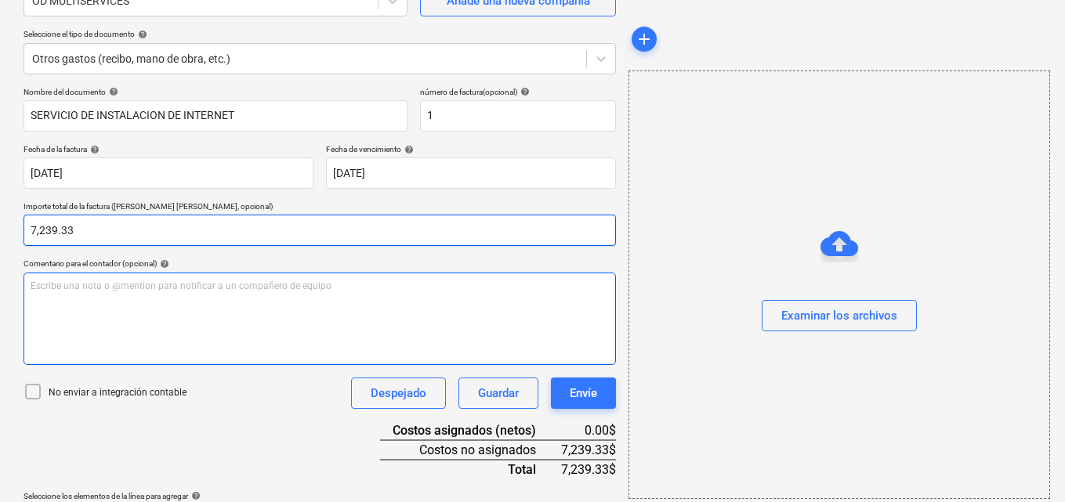
type input "7,239.33"
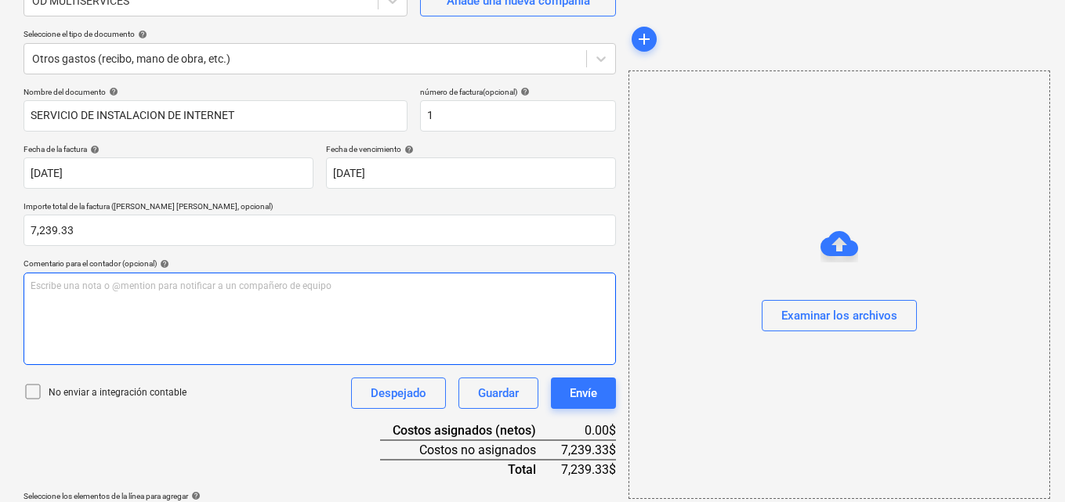
click at [71, 301] on div "Escribe una nota o @mention para notificar a un compañero de equipo ﻿" at bounding box center [320, 319] width 592 height 92
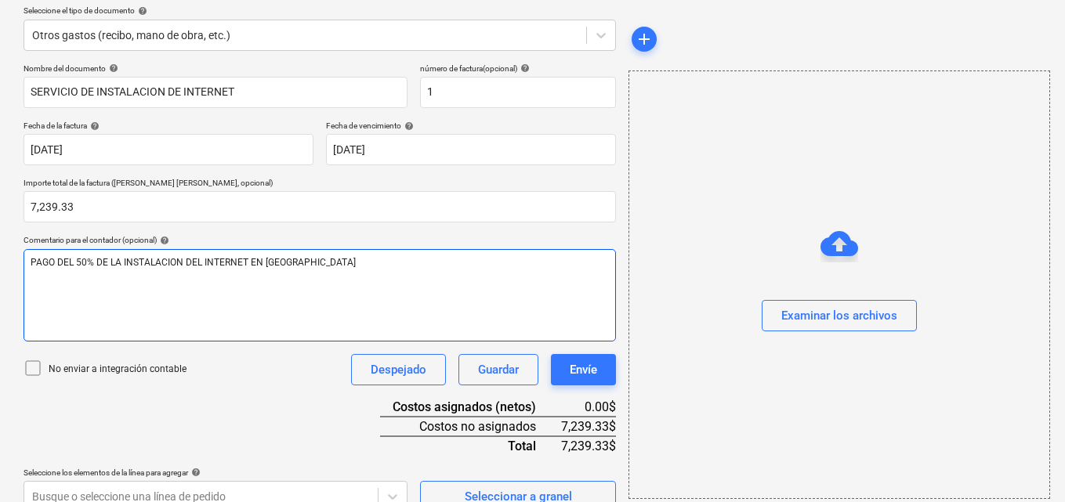
scroll to position [203, 0]
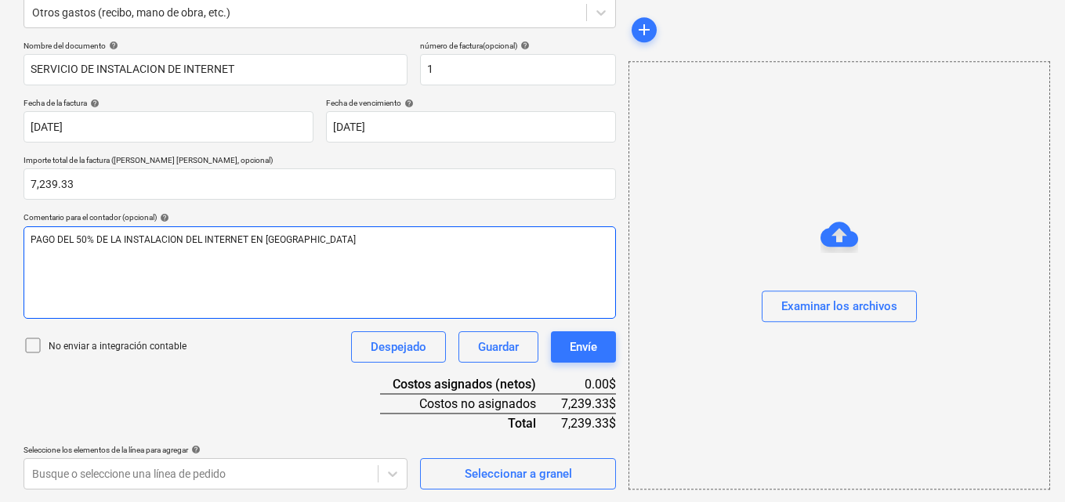
click at [71, 256] on div "PAGO DEL 50% DE LA INSTALACION DEL INTERNET EN PLAYA EL SOL" at bounding box center [320, 272] width 592 height 92
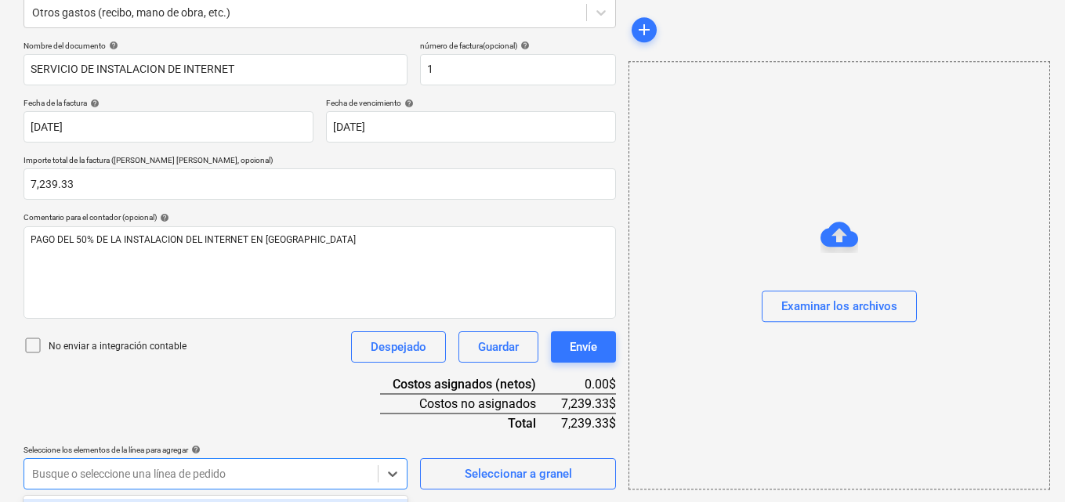
click at [82, 299] on body "Ventas Proyectos Contactos Compañía Bandeja de entrada 3 Aprobaciones format_si…" at bounding box center [532, 48] width 1065 height 502
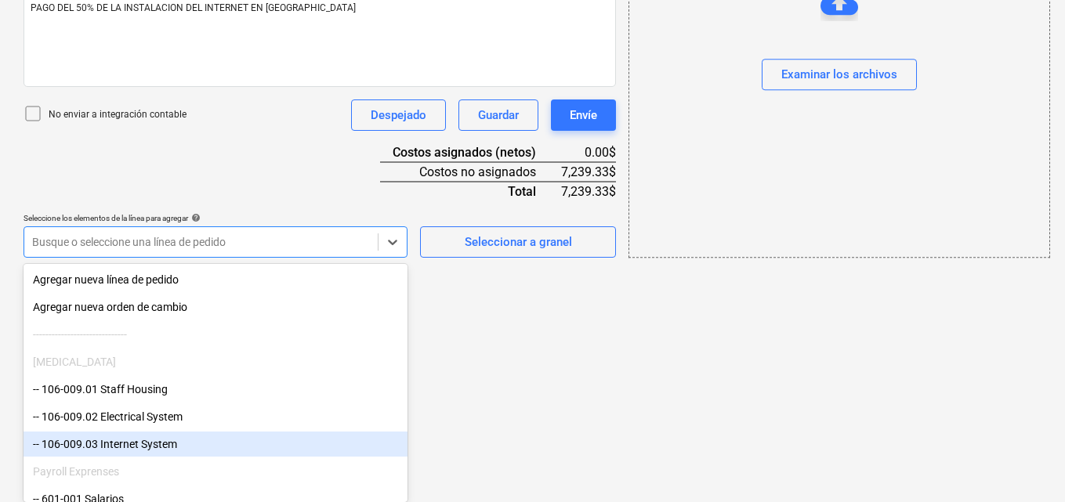
click at [112, 447] on div "-- 106-009.03 Internet System" at bounding box center [216, 444] width 384 height 25
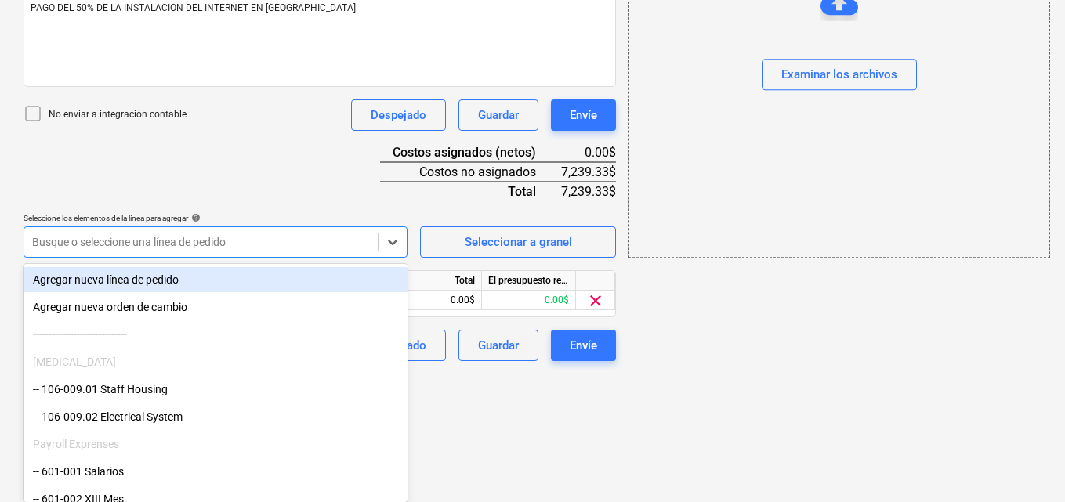
click at [112, 446] on div "Payroll Exprenses" at bounding box center [216, 444] width 384 height 25
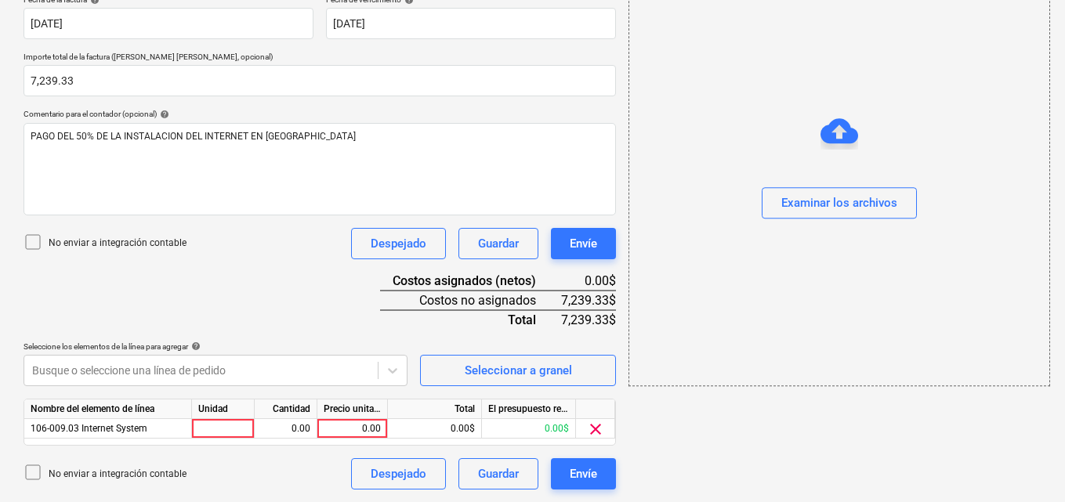
scroll to position [306, 0]
click at [223, 433] on div at bounding box center [223, 429] width 63 height 20
type input "1"
click at [288, 429] on div "0.00" at bounding box center [285, 429] width 49 height 20
type input "1"
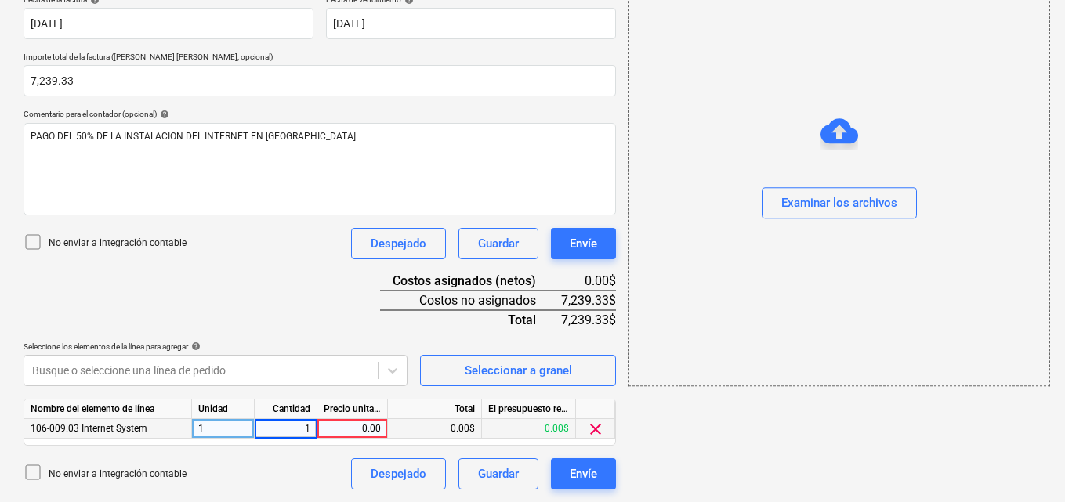
click at [346, 427] on div "0.00" at bounding box center [352, 429] width 57 height 20
type input "7,239.33"
click at [734, 435] on div "add Examinar los archivos" at bounding box center [838, 134] width 433 height 724
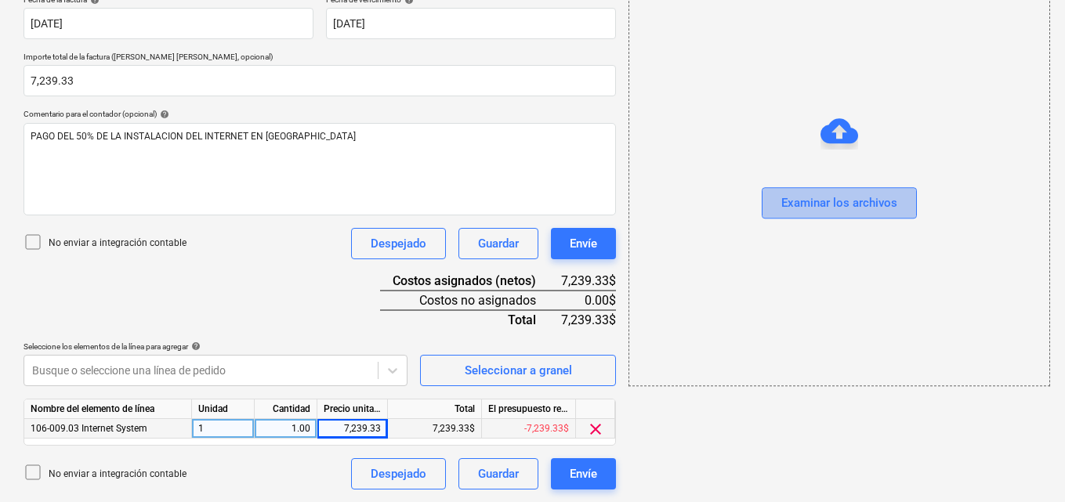
click at [844, 208] on div "Examinar los archivos" at bounding box center [839, 204] width 116 height 20
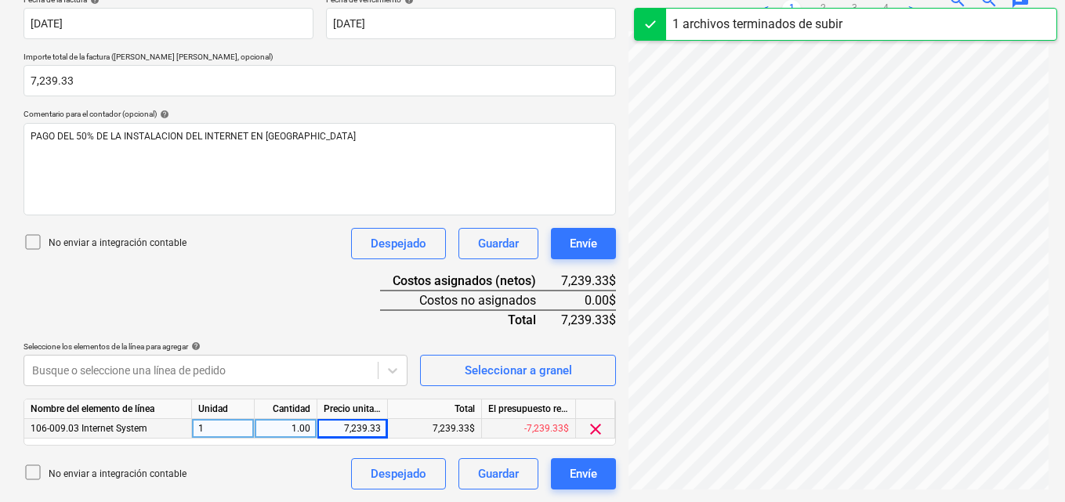
scroll to position [213, 0]
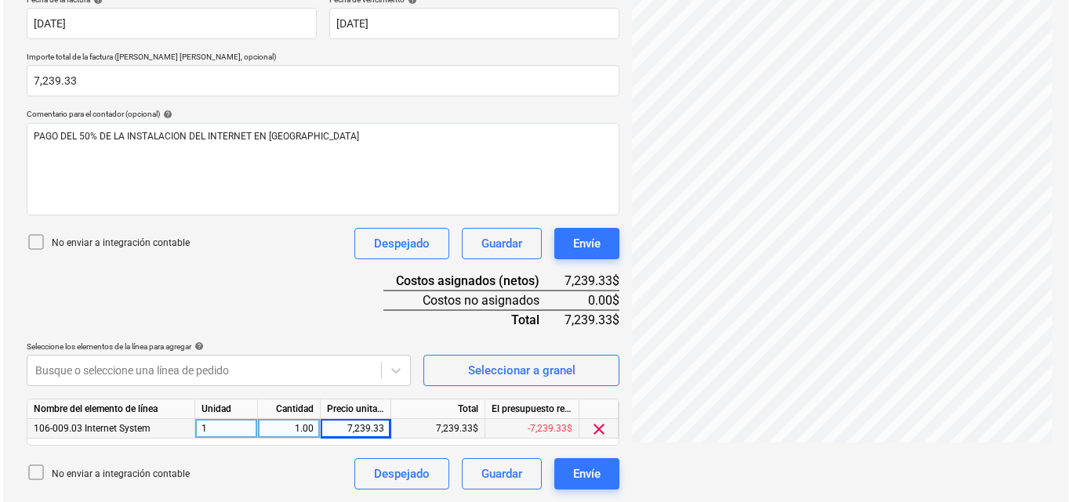
scroll to position [213, 0]
click at [593, 469] on div "Envíe" at bounding box center [583, 474] width 27 height 20
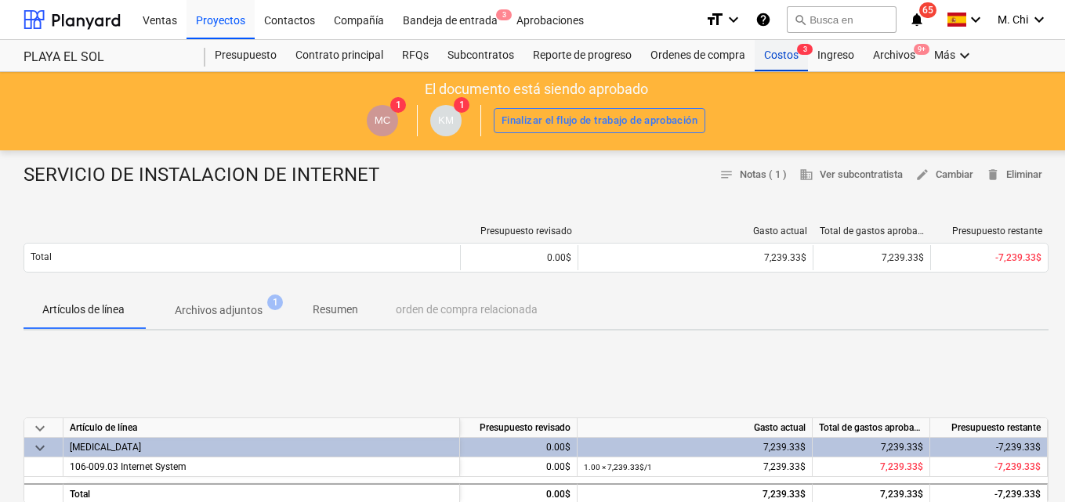
click at [780, 60] on div "Costos 3" at bounding box center [781, 55] width 53 height 31
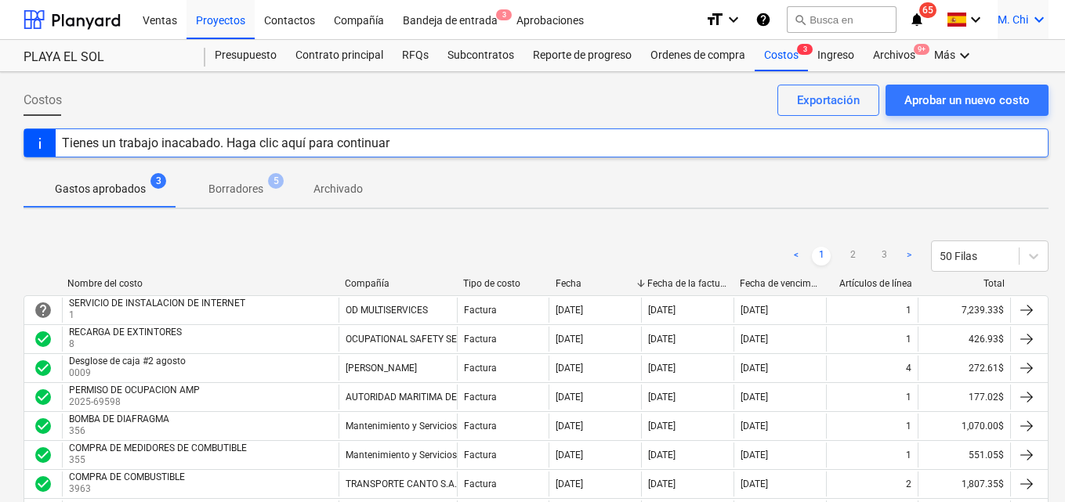
click at [1041, 21] on icon "keyboard_arrow_down" at bounding box center [1039, 19] width 19 height 19
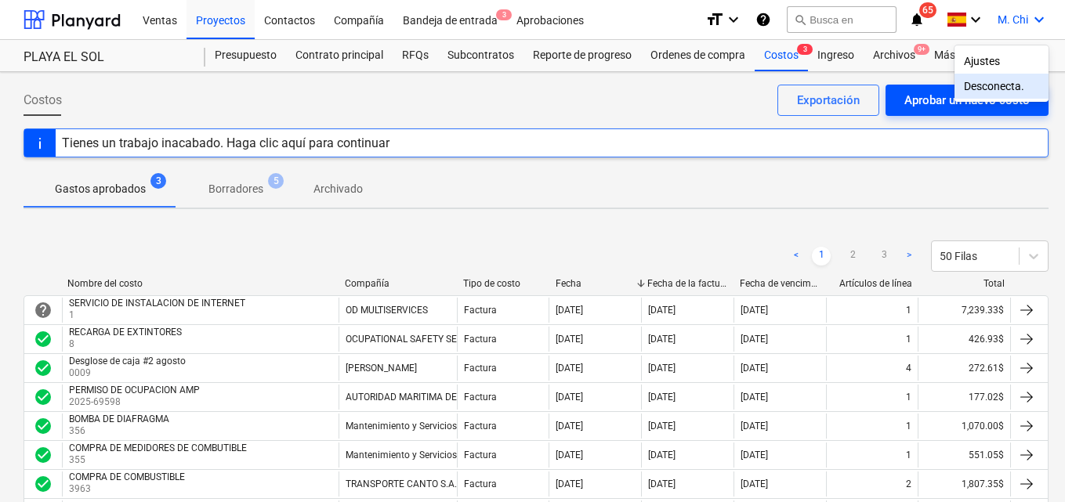
click at [1010, 88] on div "Desconecta." at bounding box center [1002, 86] width 94 height 25
